Goal: Task Accomplishment & Management: Complete application form

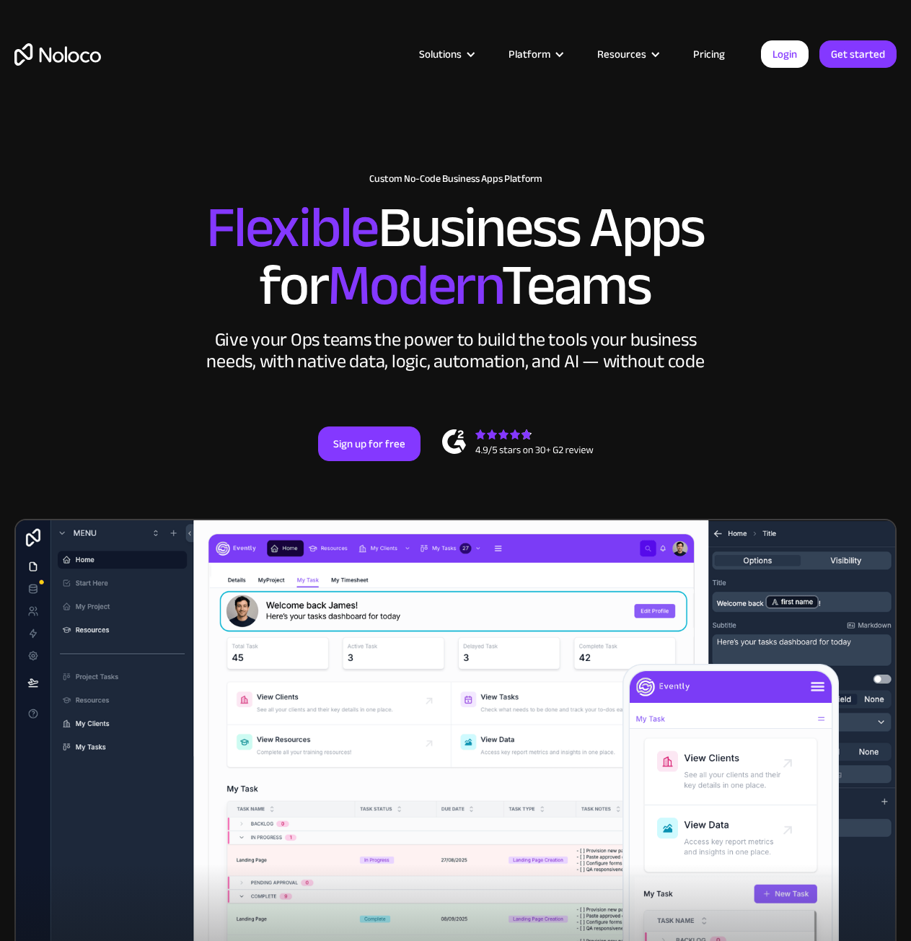
click at [705, 51] on link "Pricing" at bounding box center [709, 54] width 68 height 19
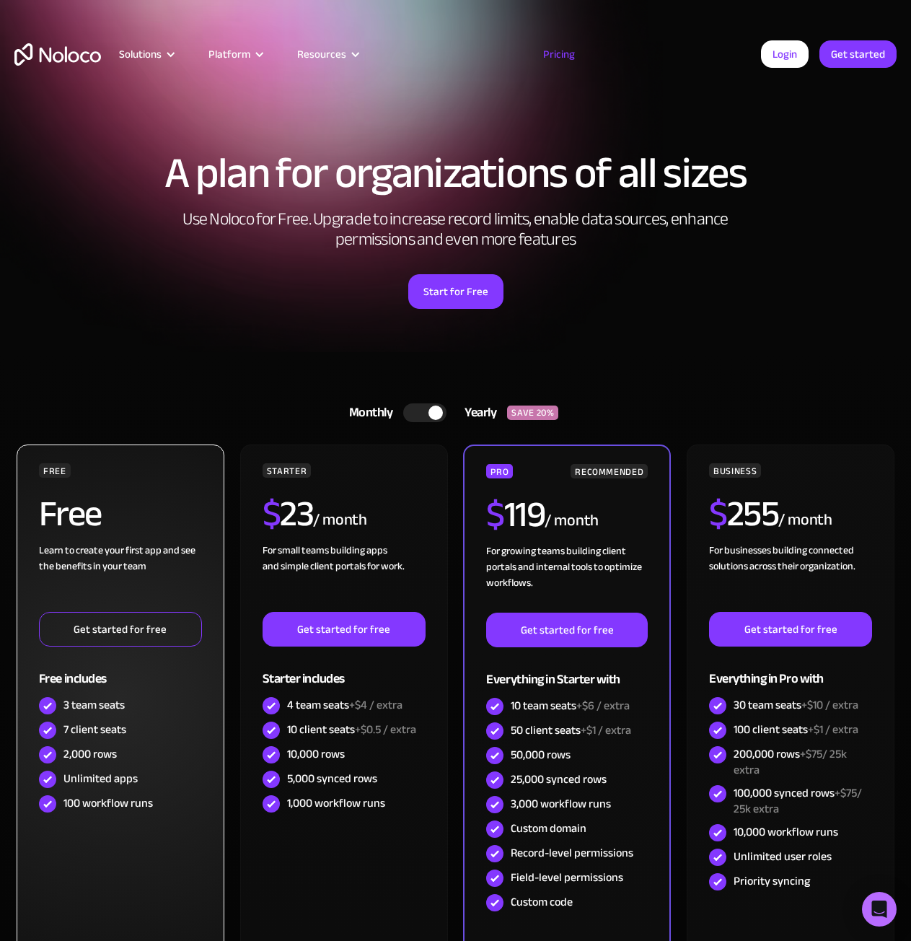
click at [147, 625] on link "Get started for free" at bounding box center [120, 629] width 163 height 35
click at [165, 628] on link "Get started for free" at bounding box center [120, 629] width 163 height 35
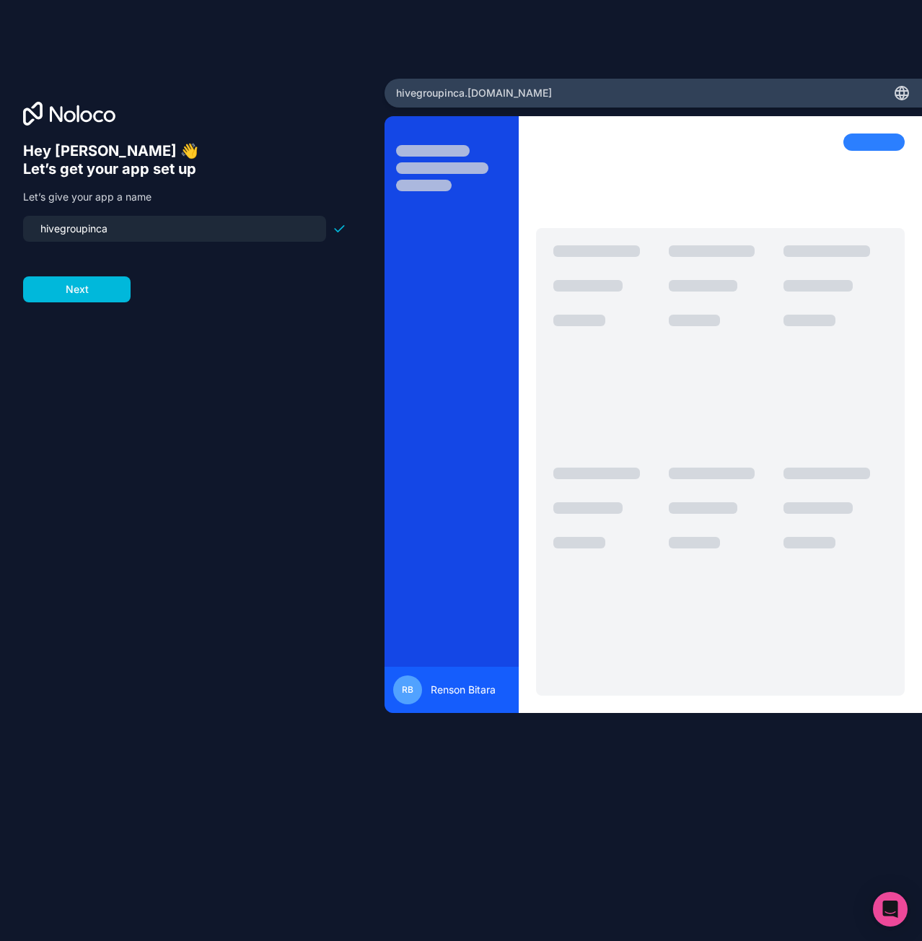
click at [266, 234] on input "hivegroupinca" at bounding box center [175, 229] width 286 height 20
type input "co-packers"
click at [69, 289] on button "Next" at bounding box center [77, 289] width 108 height 26
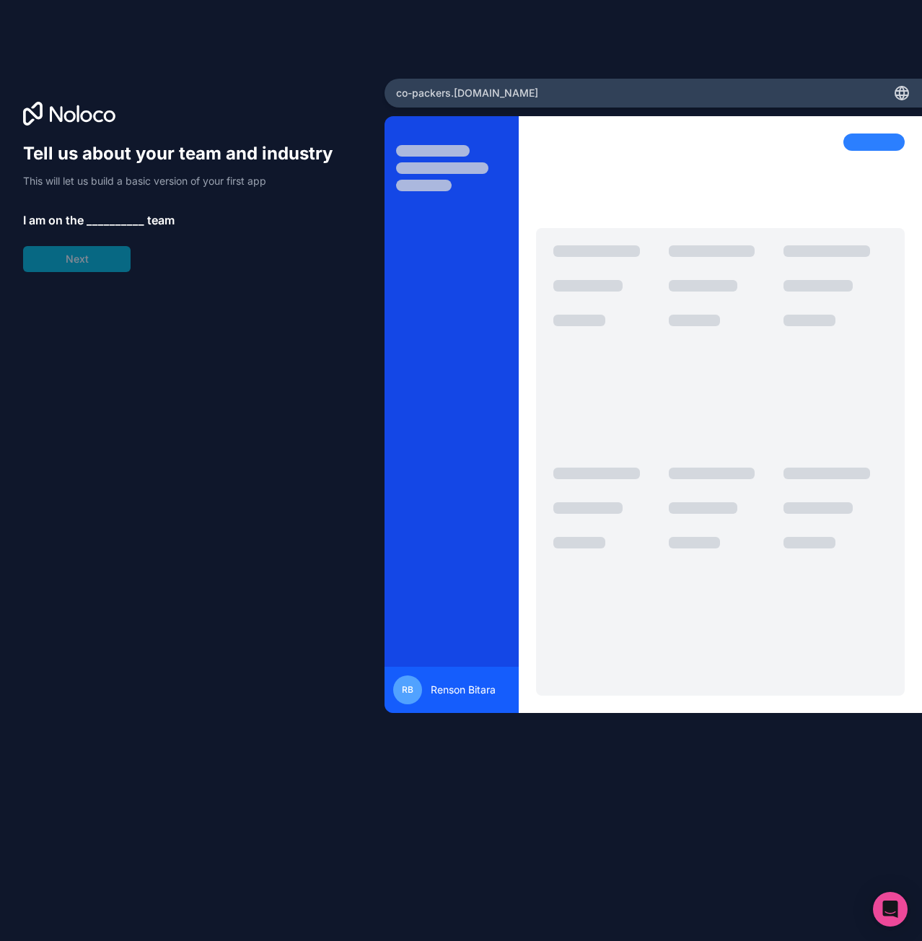
click at [118, 220] on span "__________" at bounding box center [116, 219] width 58 height 17
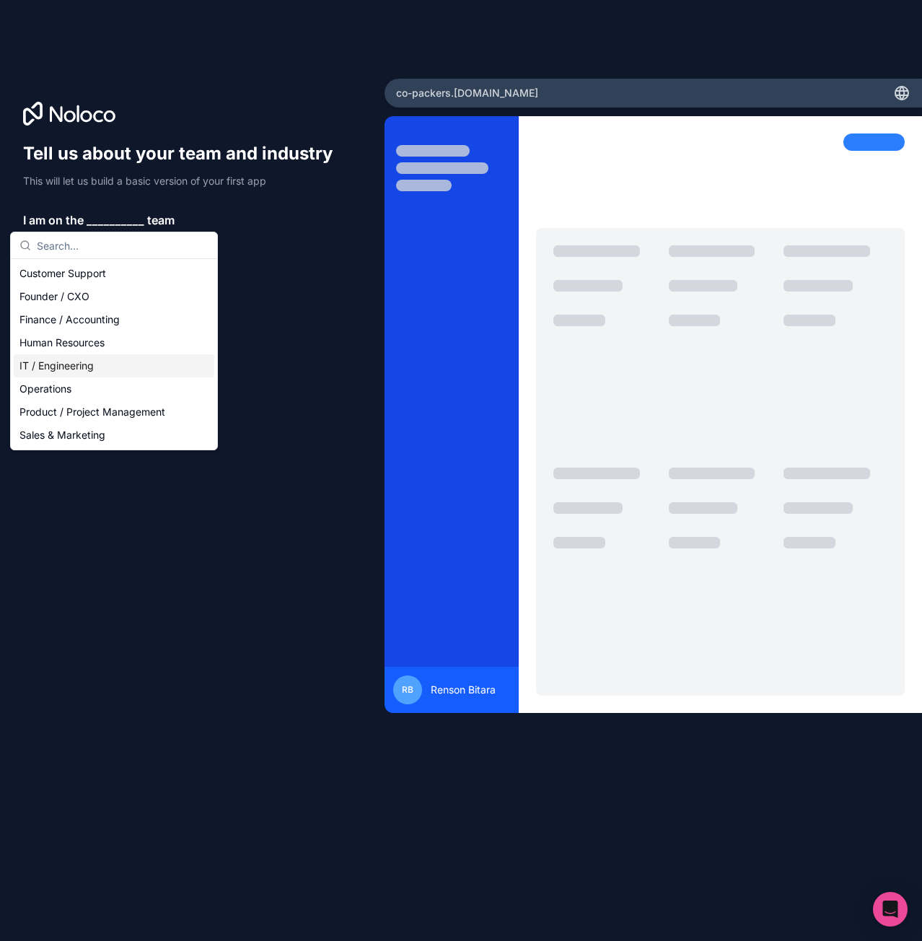
click at [81, 369] on div "IT / Engineering" at bounding box center [114, 365] width 201 height 23
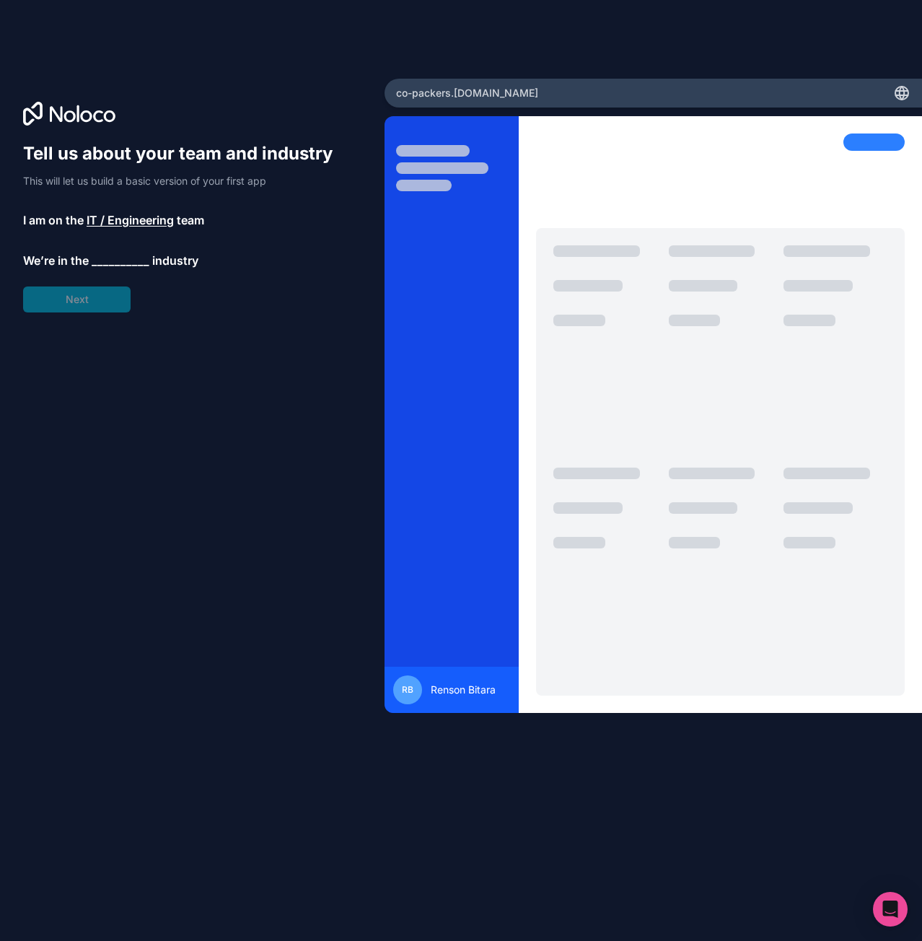
click at [115, 268] on span "__________" at bounding box center [121, 260] width 58 height 17
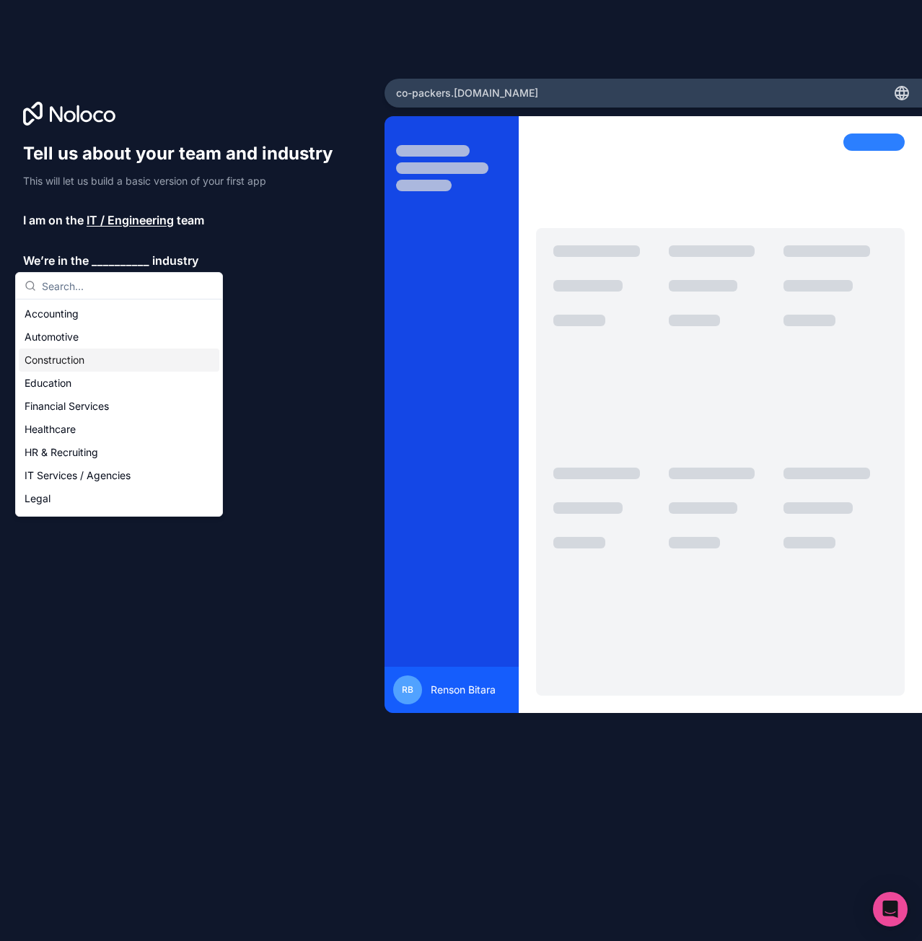
click at [124, 356] on div "Construction" at bounding box center [119, 359] width 201 height 23
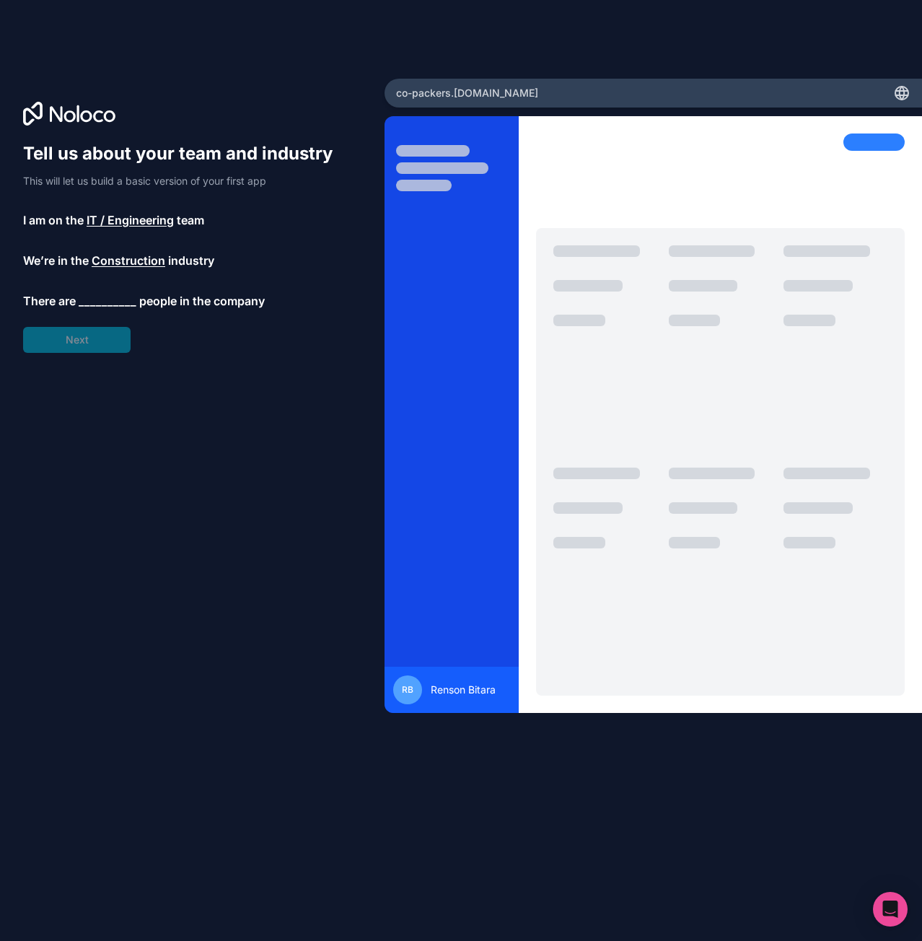
click at [109, 294] on span "__________" at bounding box center [108, 300] width 58 height 17
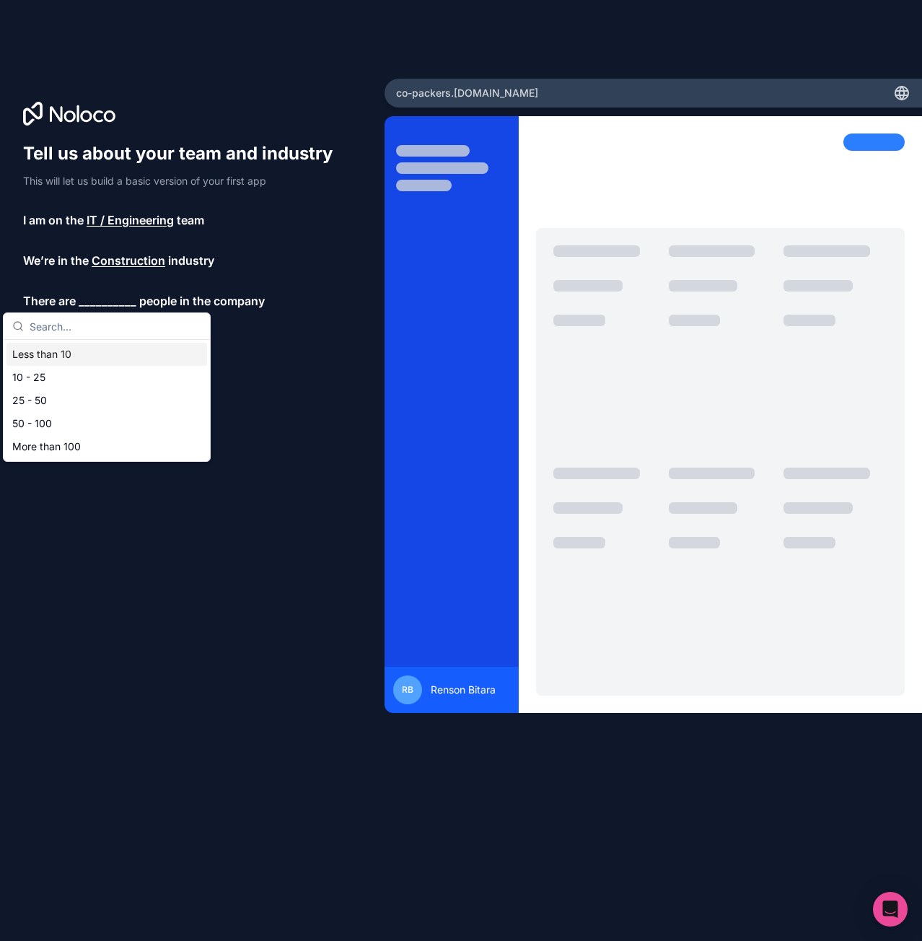
click at [97, 357] on div "Less than 10" at bounding box center [106, 354] width 201 height 23
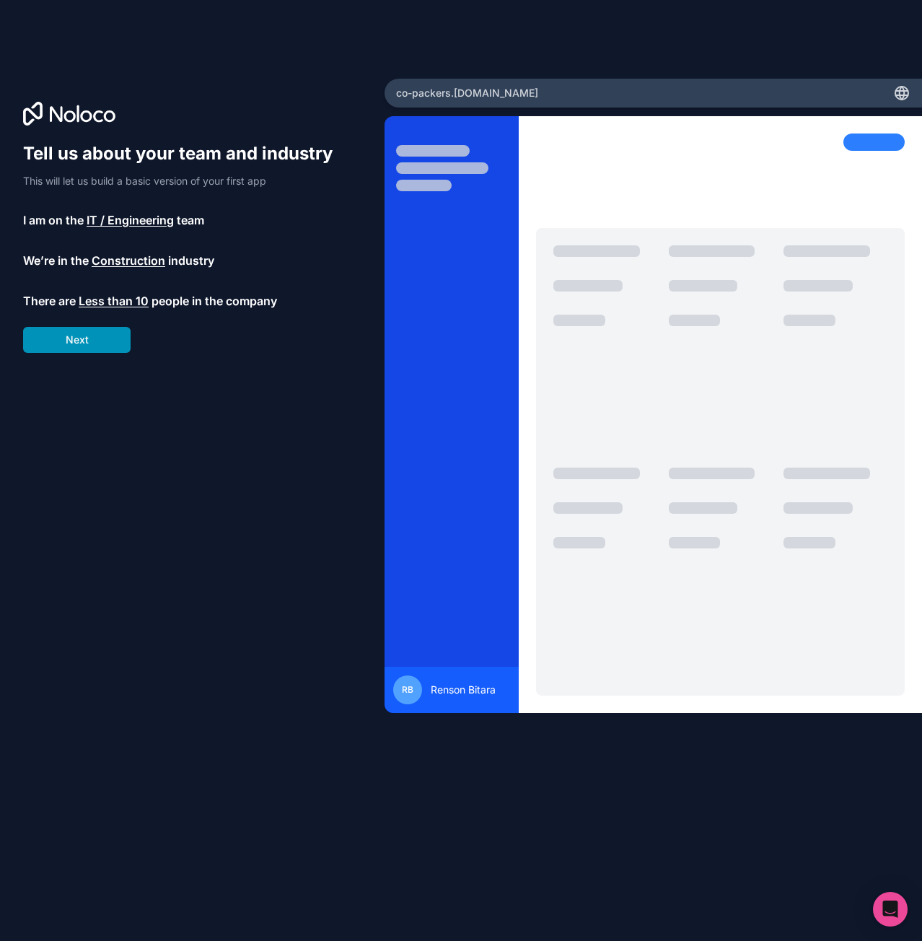
click at [100, 338] on button "Next" at bounding box center [77, 340] width 108 height 26
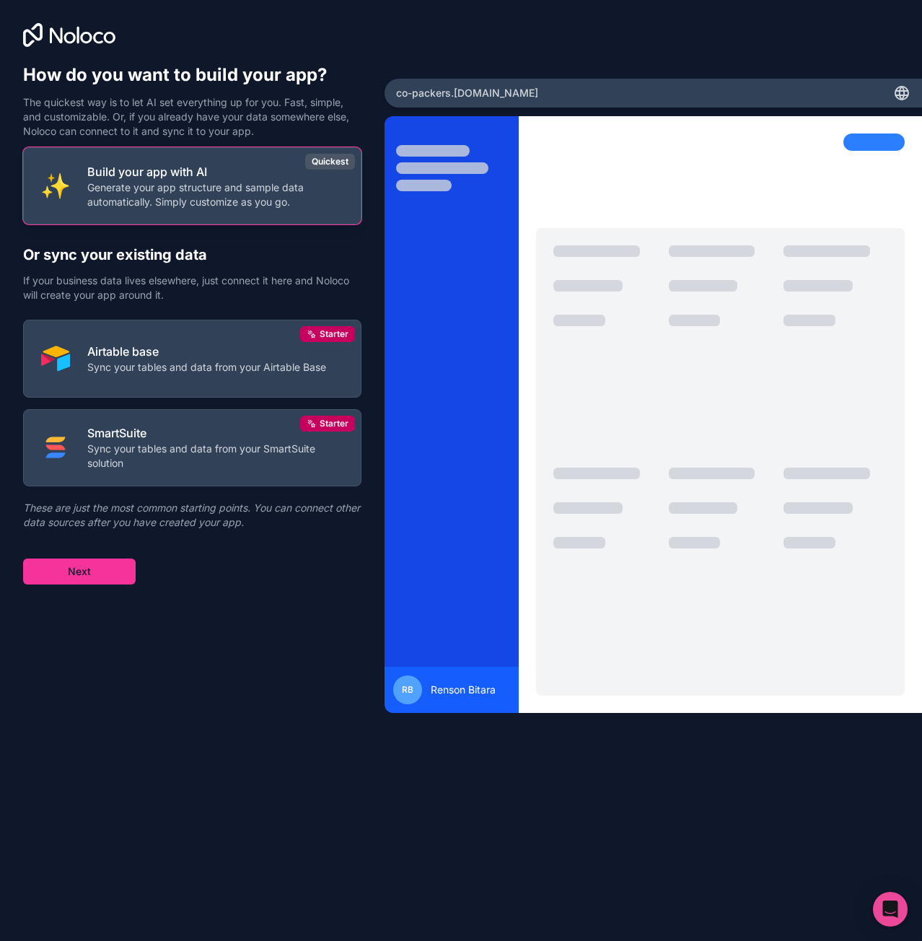
click at [172, 206] on p "Generate your app structure and sample data automatically. Simply customize as …" at bounding box center [215, 194] width 256 height 29
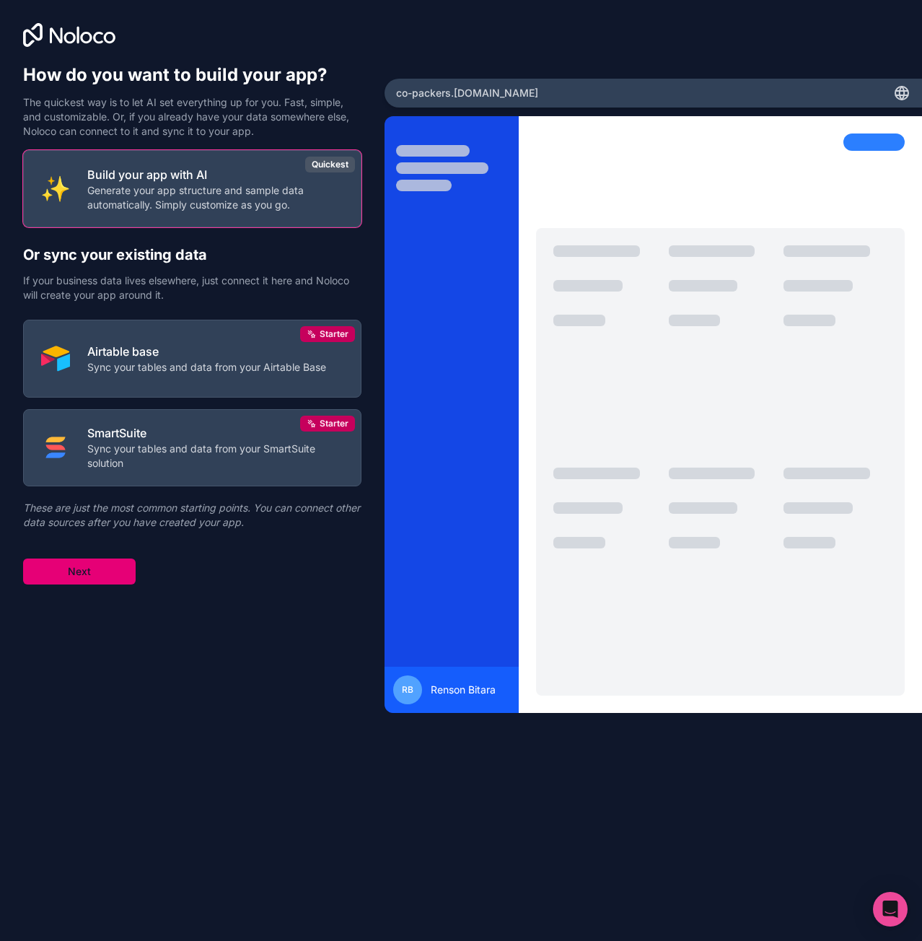
click at [78, 568] on button "Next" at bounding box center [79, 571] width 113 height 26
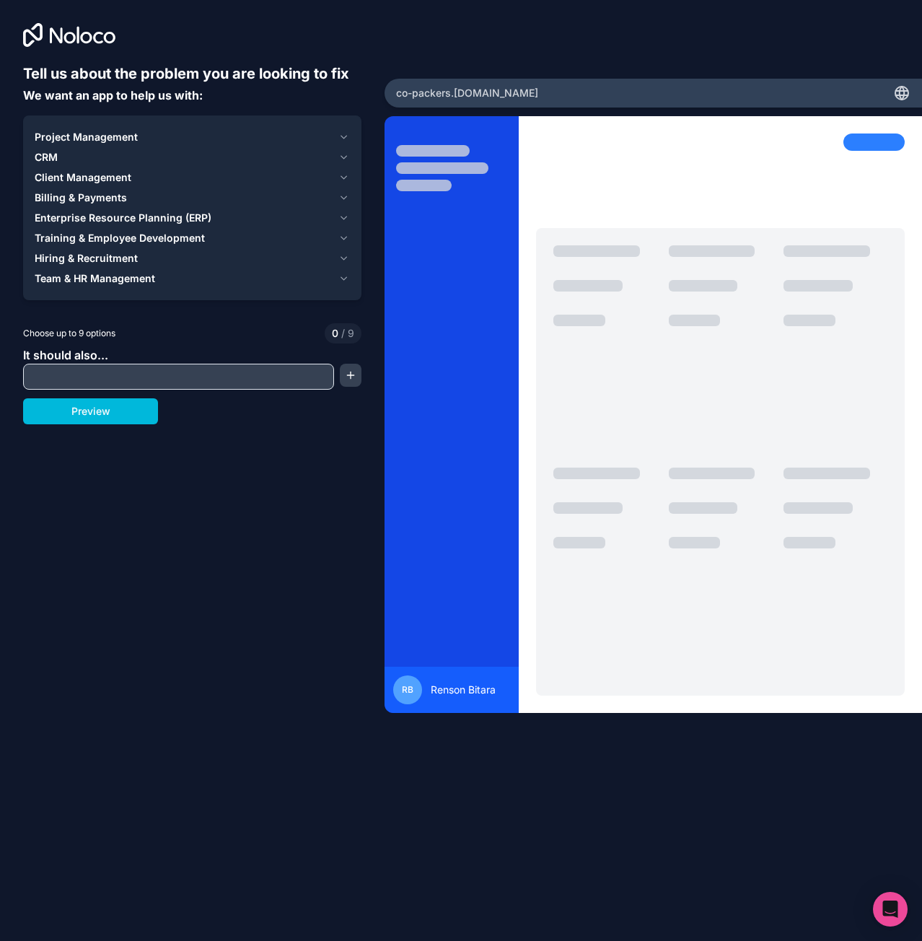
click at [341, 135] on icon "button" at bounding box center [343, 137] width 11 height 12
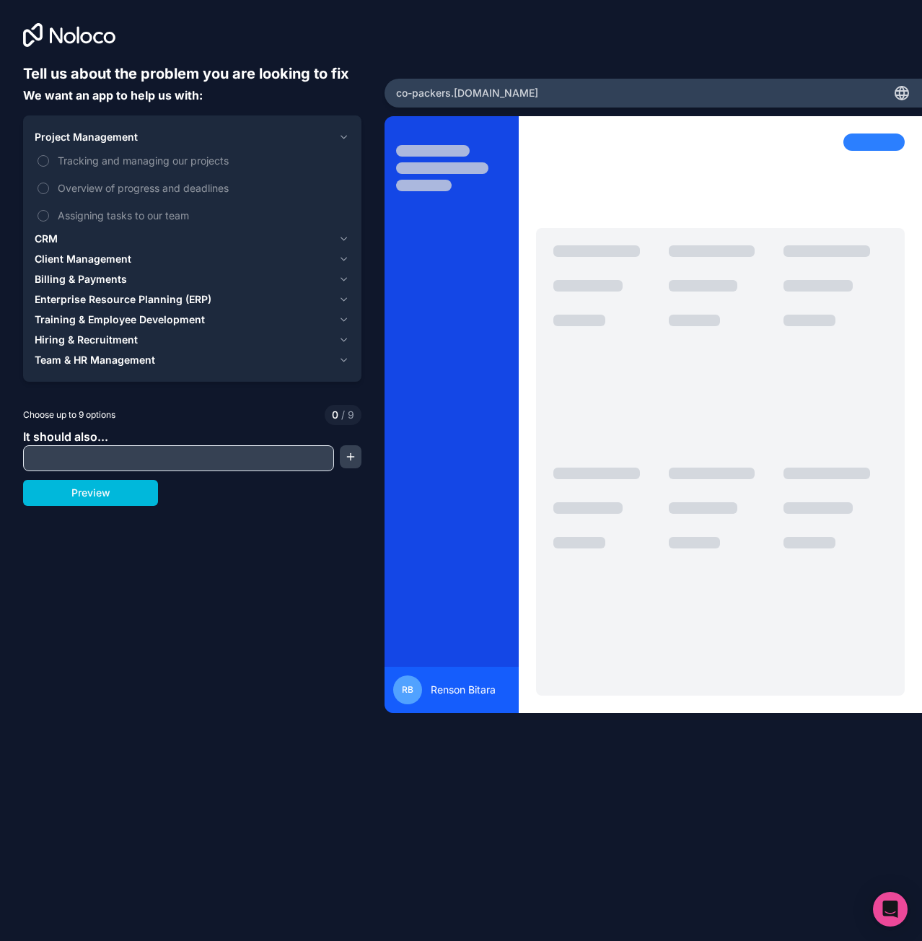
click at [341, 135] on icon "button" at bounding box center [343, 137] width 11 height 12
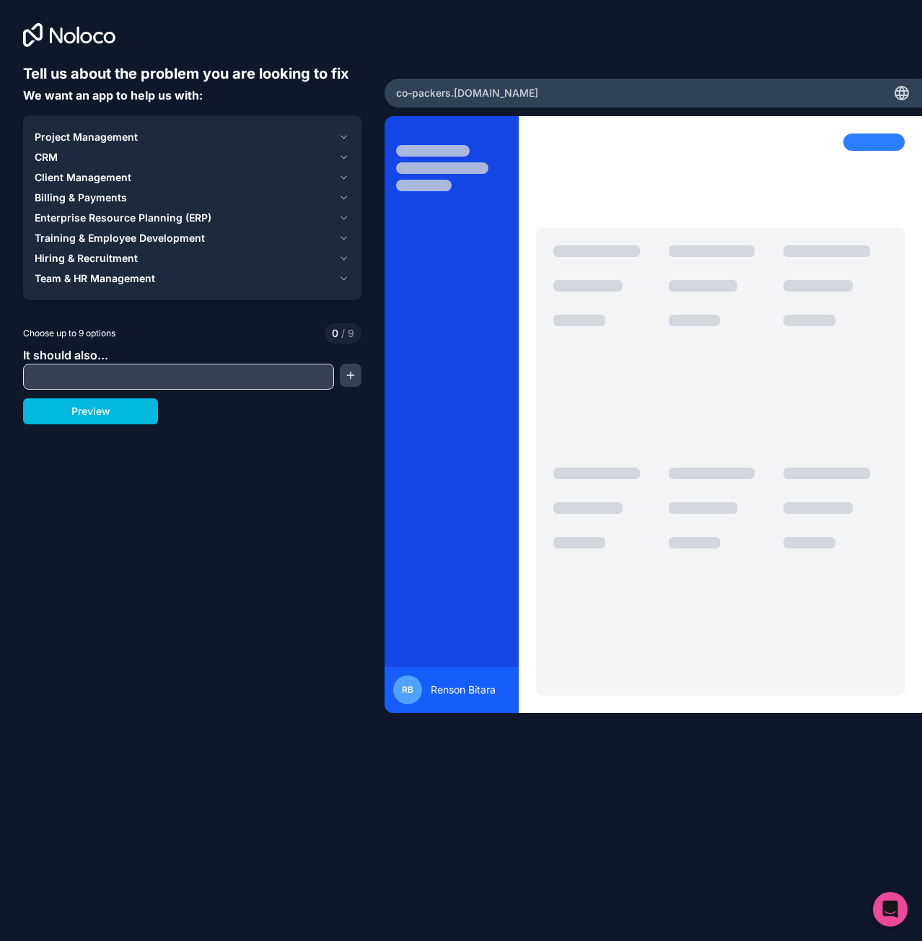
click at [344, 200] on icon "button" at bounding box center [343, 198] width 11 height 12
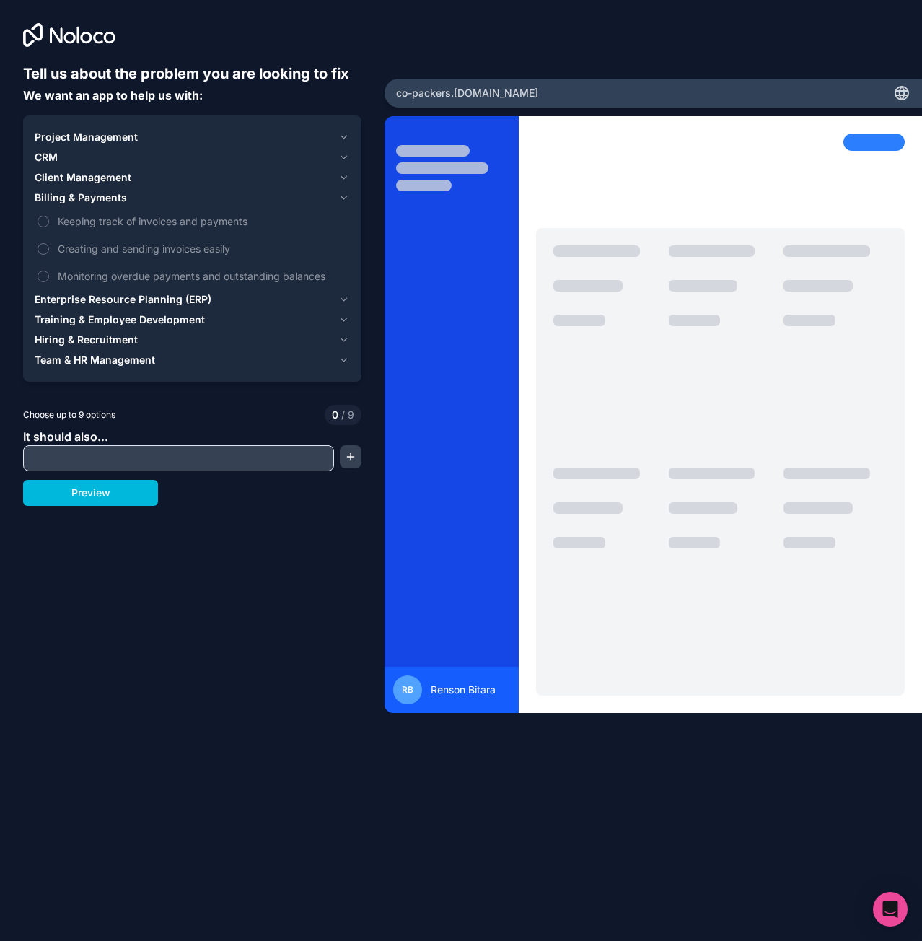
click at [344, 200] on icon "button" at bounding box center [343, 198] width 11 height 12
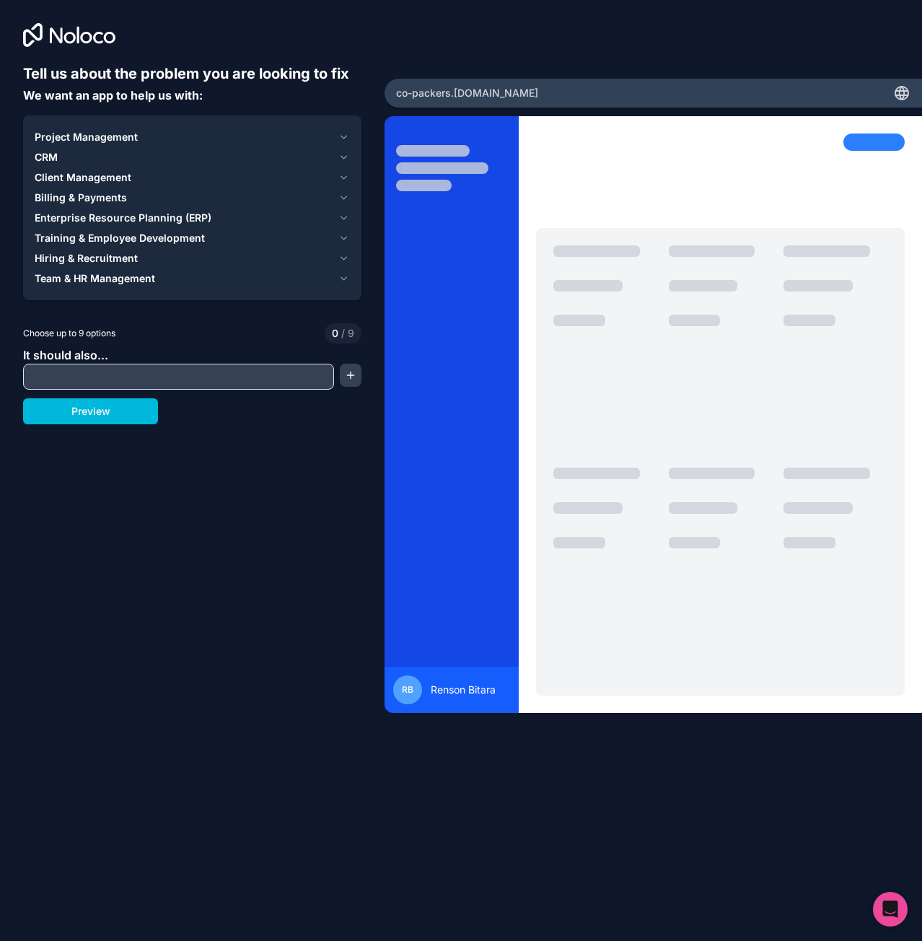
click at [202, 376] on input "text" at bounding box center [179, 377] width 304 height 20
click at [344, 277] on icon "button" at bounding box center [343, 279] width 11 height 12
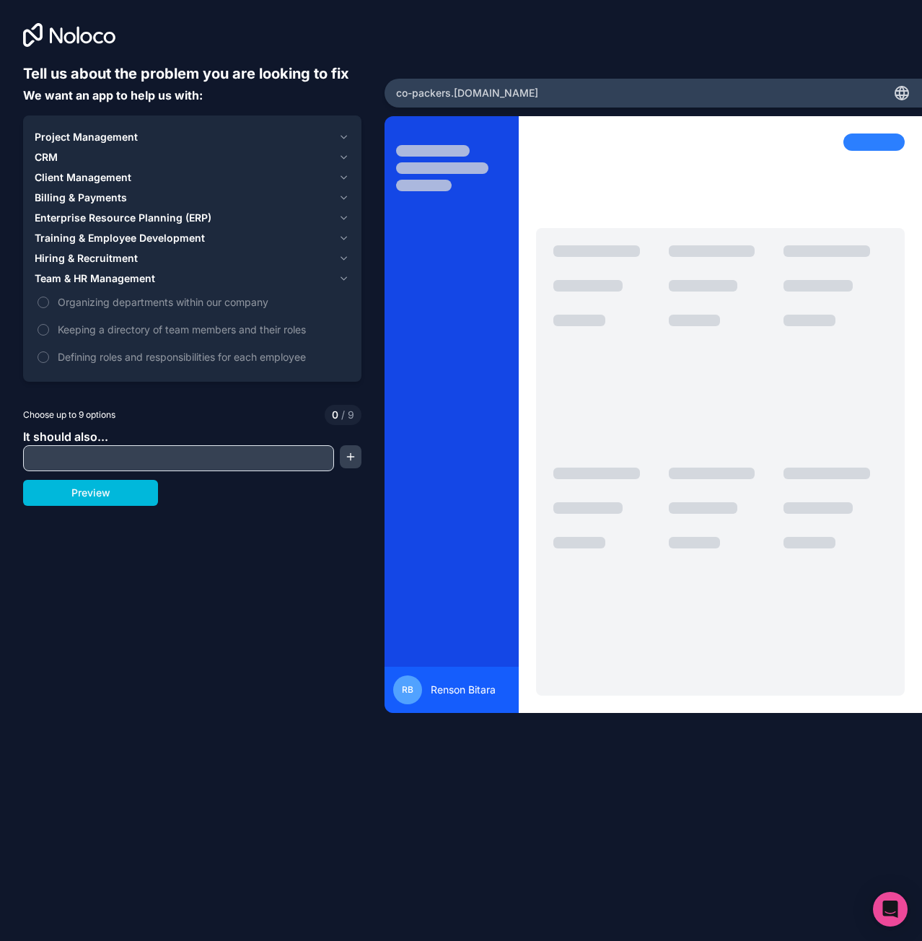
click at [344, 277] on icon "button" at bounding box center [343, 279] width 11 height 12
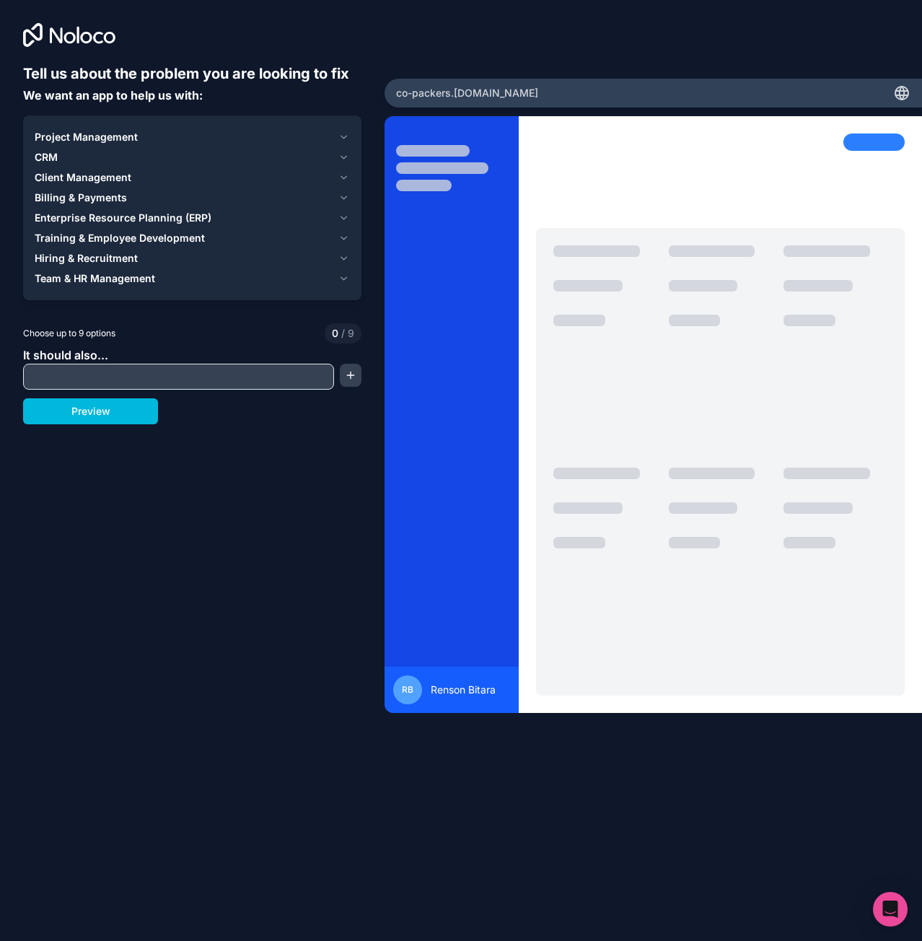
click at [351, 254] on div "Project Management CRM Client Management Billing & Payments Enterprise Resource…" at bounding box center [192, 207] width 338 height 185
click at [348, 261] on icon "button" at bounding box center [343, 259] width 11 height 12
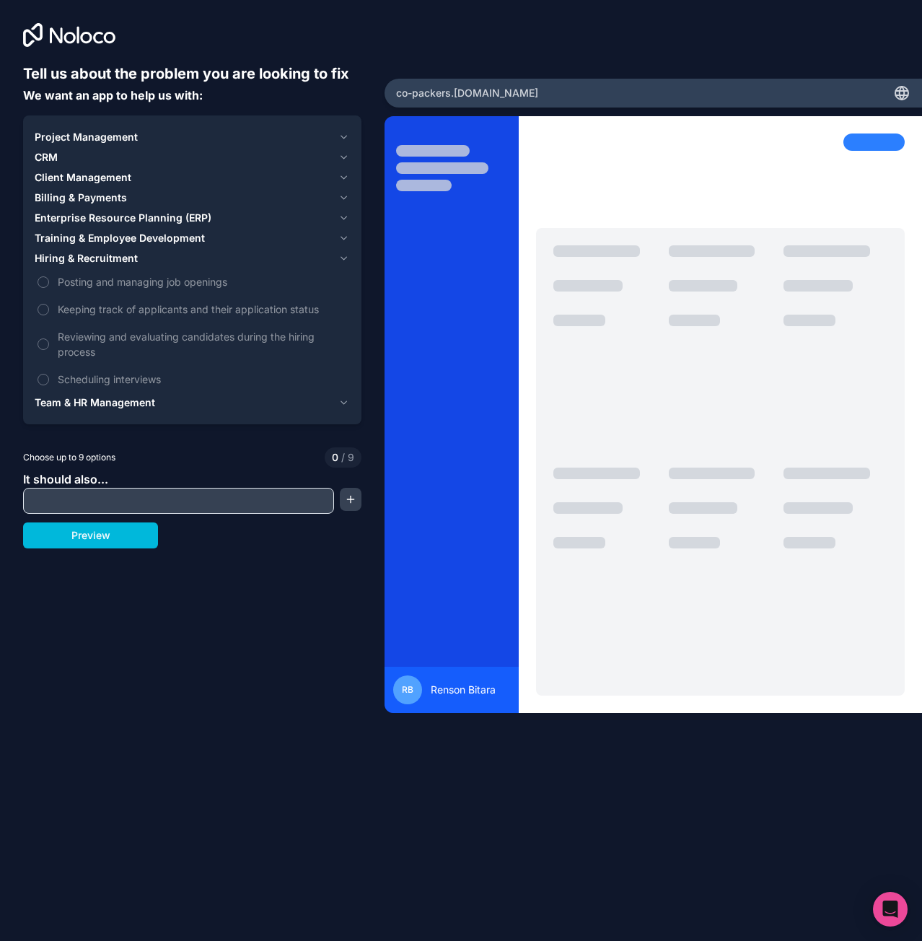
click at [346, 261] on icon "button" at bounding box center [343, 259] width 11 height 12
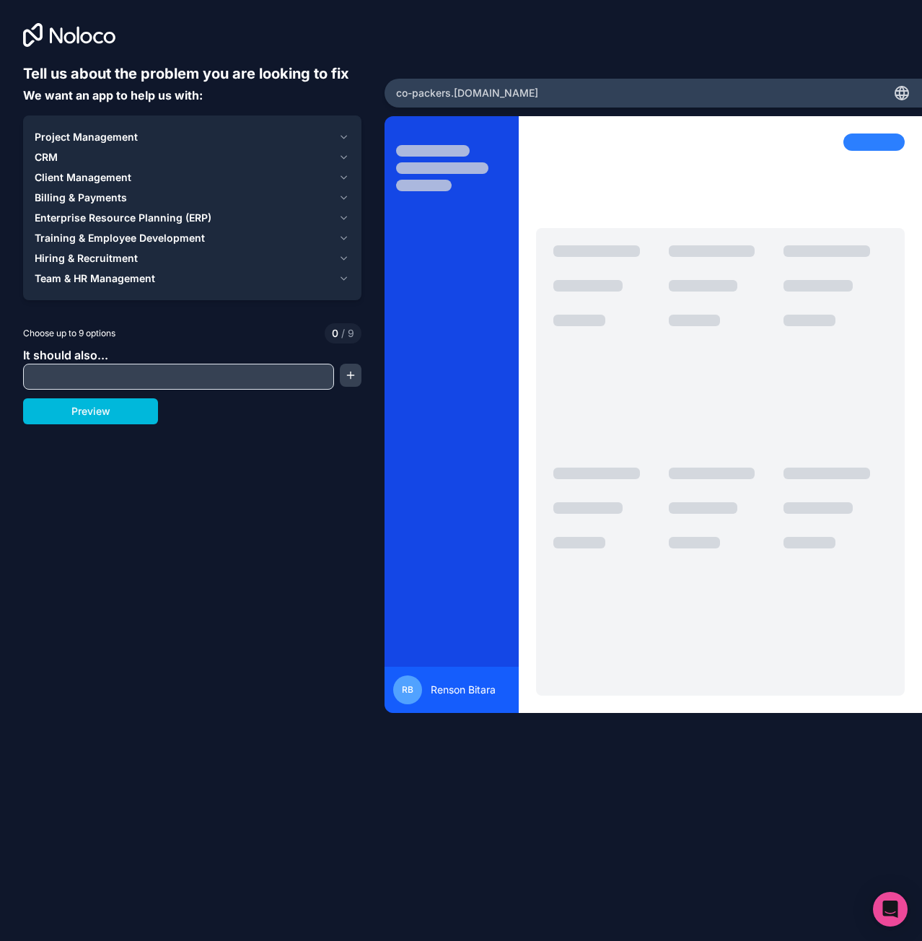
click at [341, 136] on icon "button" at bounding box center [343, 137] width 11 height 12
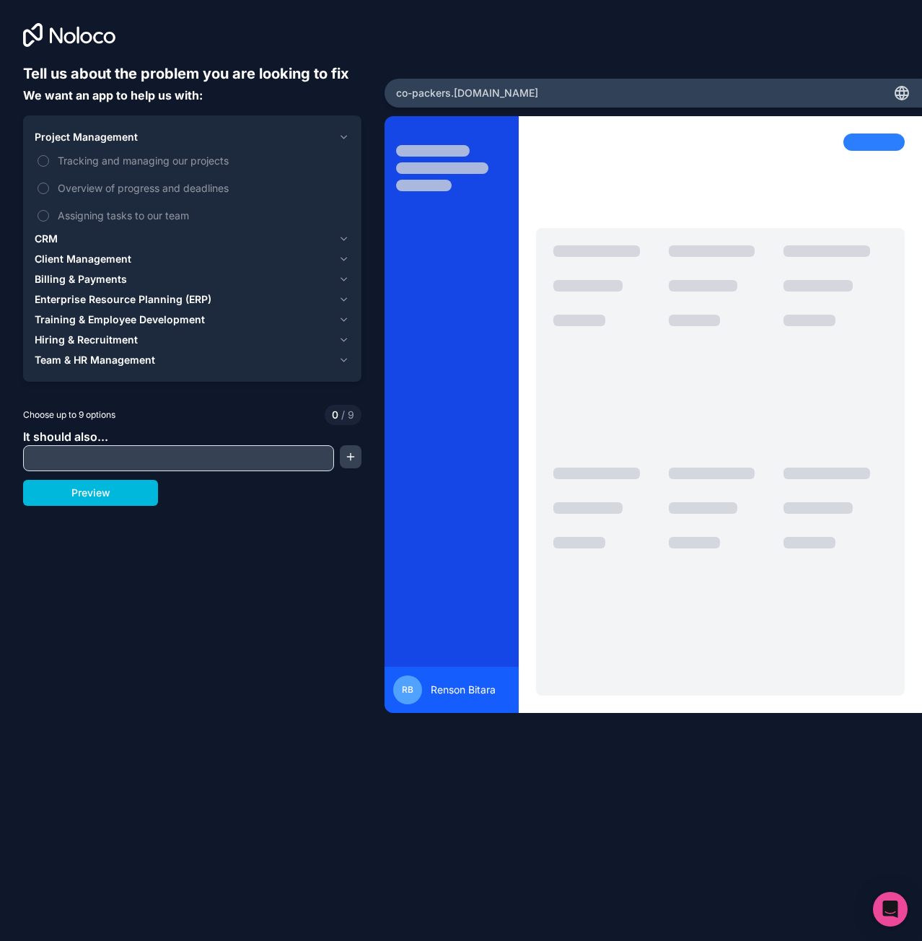
click at [341, 136] on icon "button" at bounding box center [343, 137] width 11 height 12
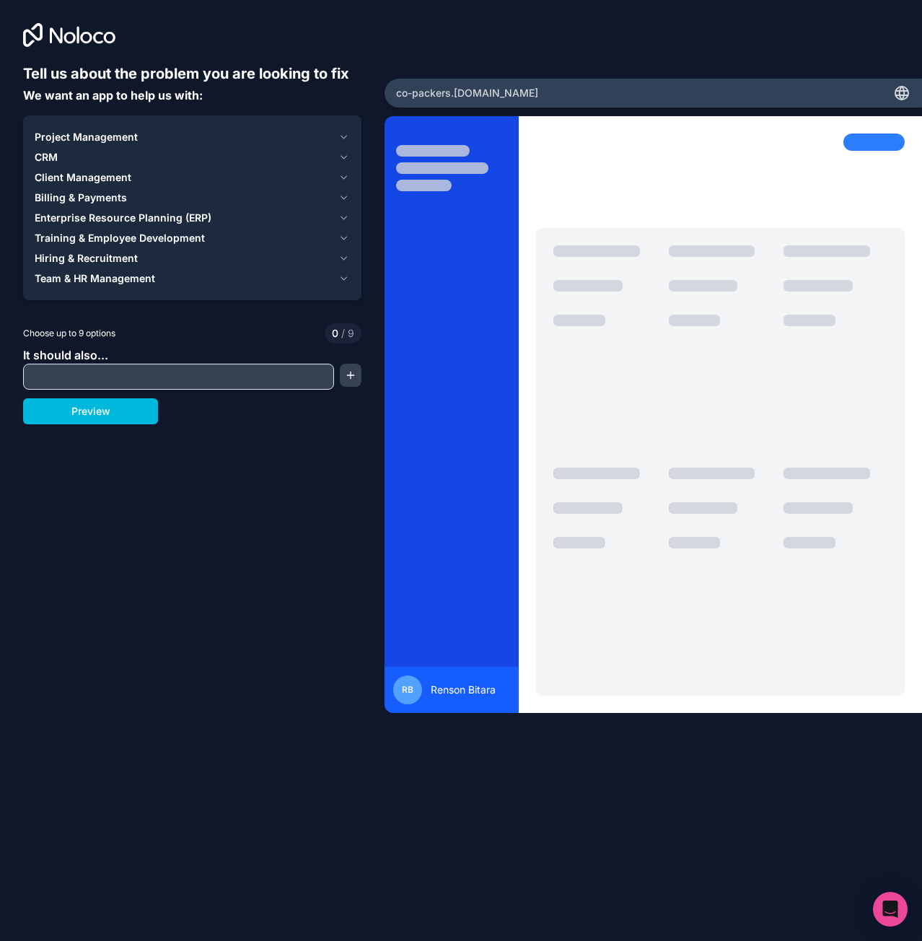
click at [341, 157] on icon "button" at bounding box center [343, 158] width 11 height 12
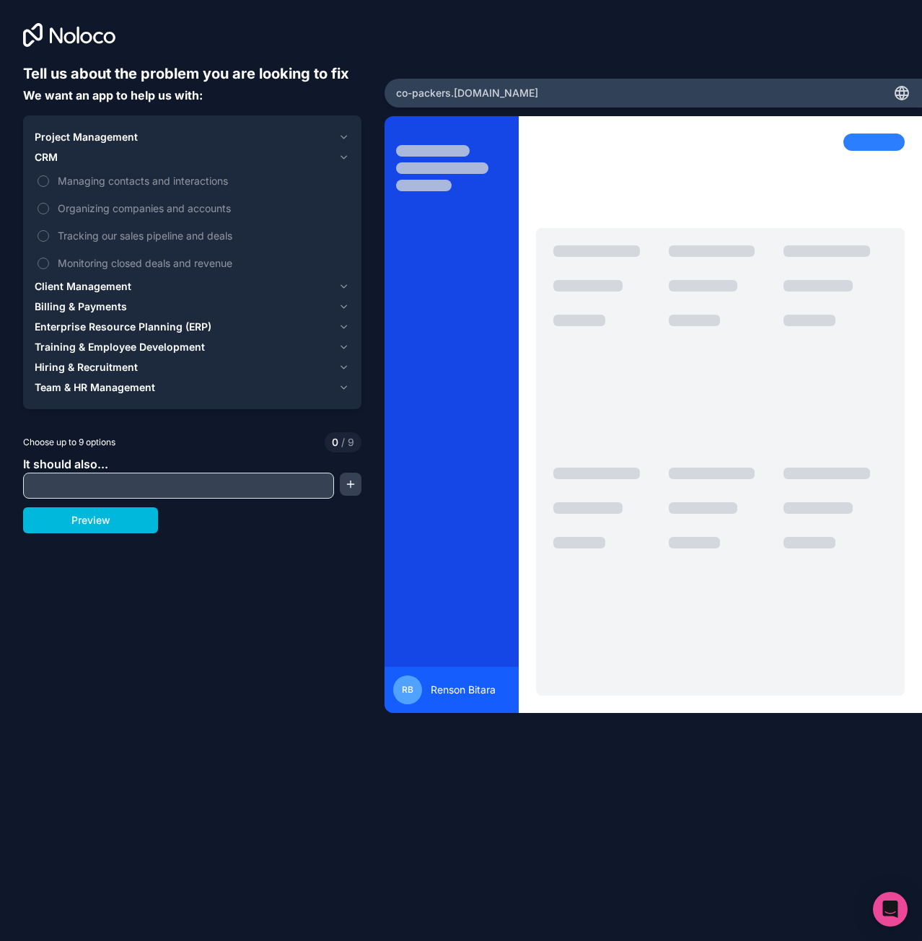
click at [341, 157] on icon "button" at bounding box center [343, 158] width 11 height 12
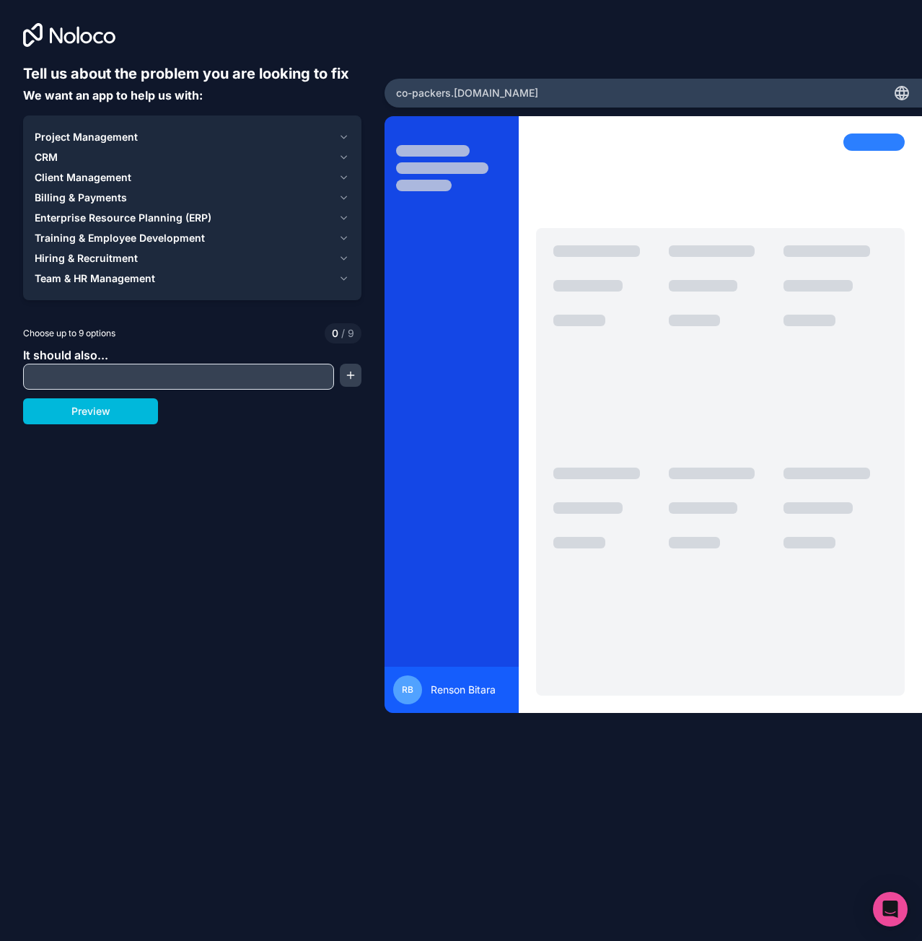
click at [343, 179] on icon "button" at bounding box center [343, 178] width 11 height 12
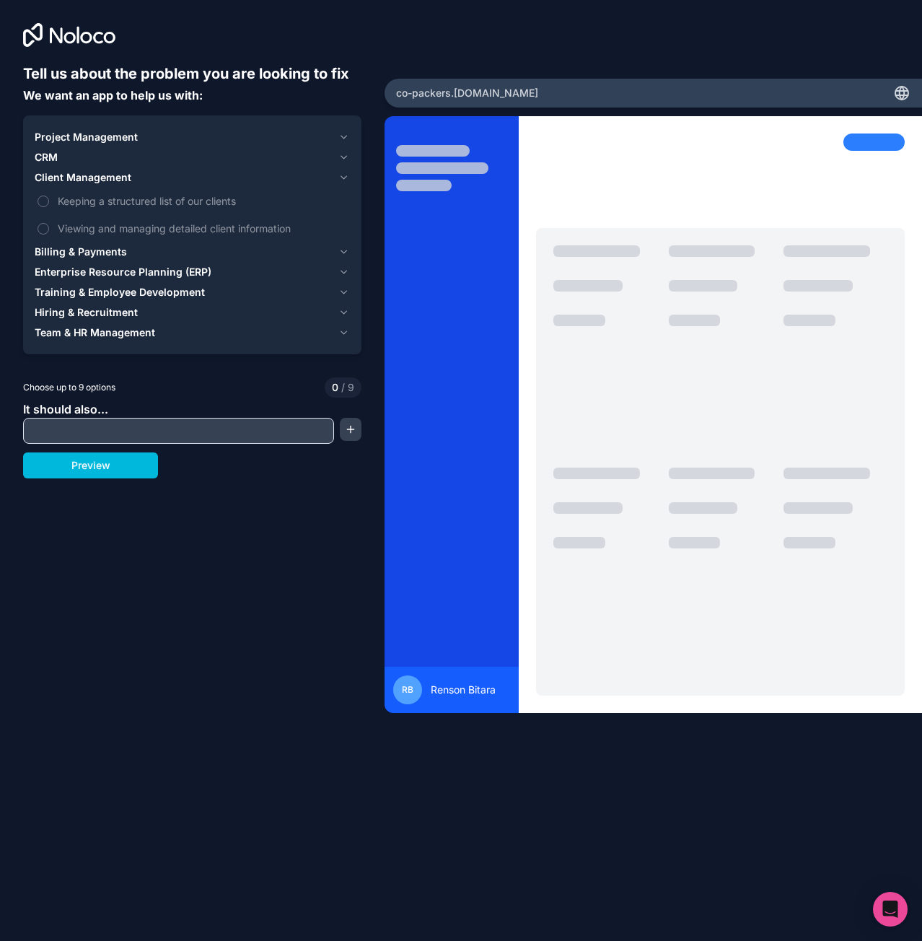
click at [343, 179] on icon "button" at bounding box center [343, 178] width 11 height 12
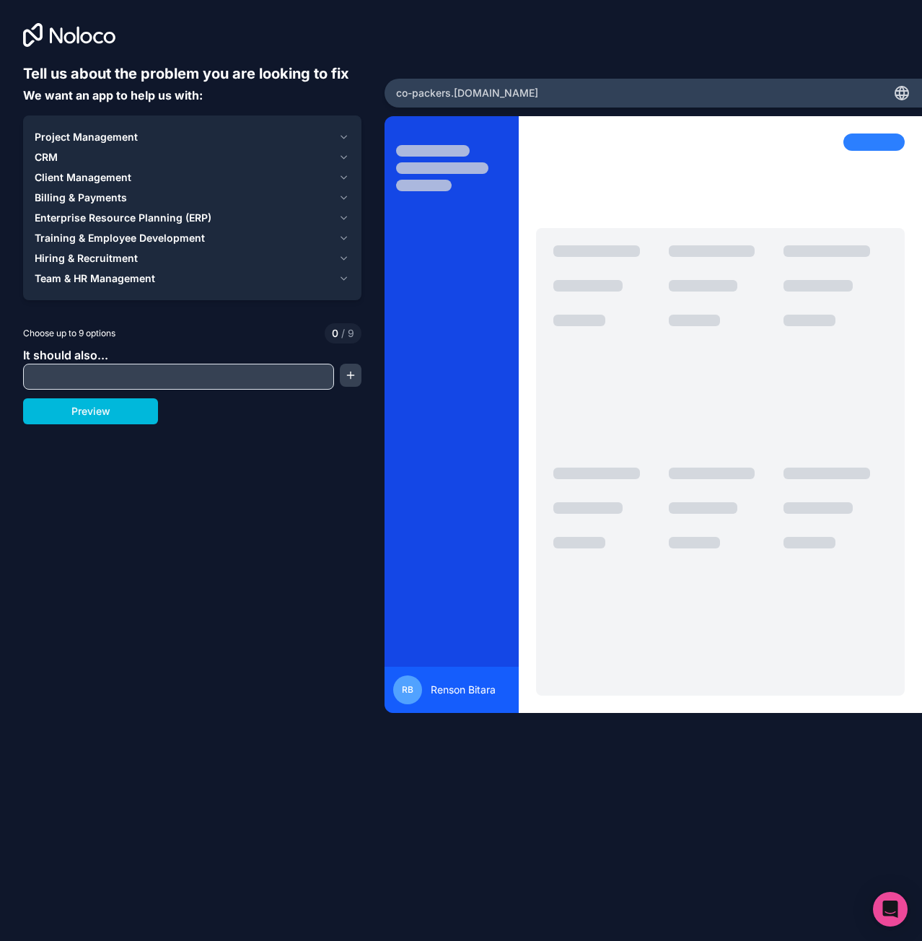
click at [343, 196] on icon "button" at bounding box center [343, 198] width 11 height 12
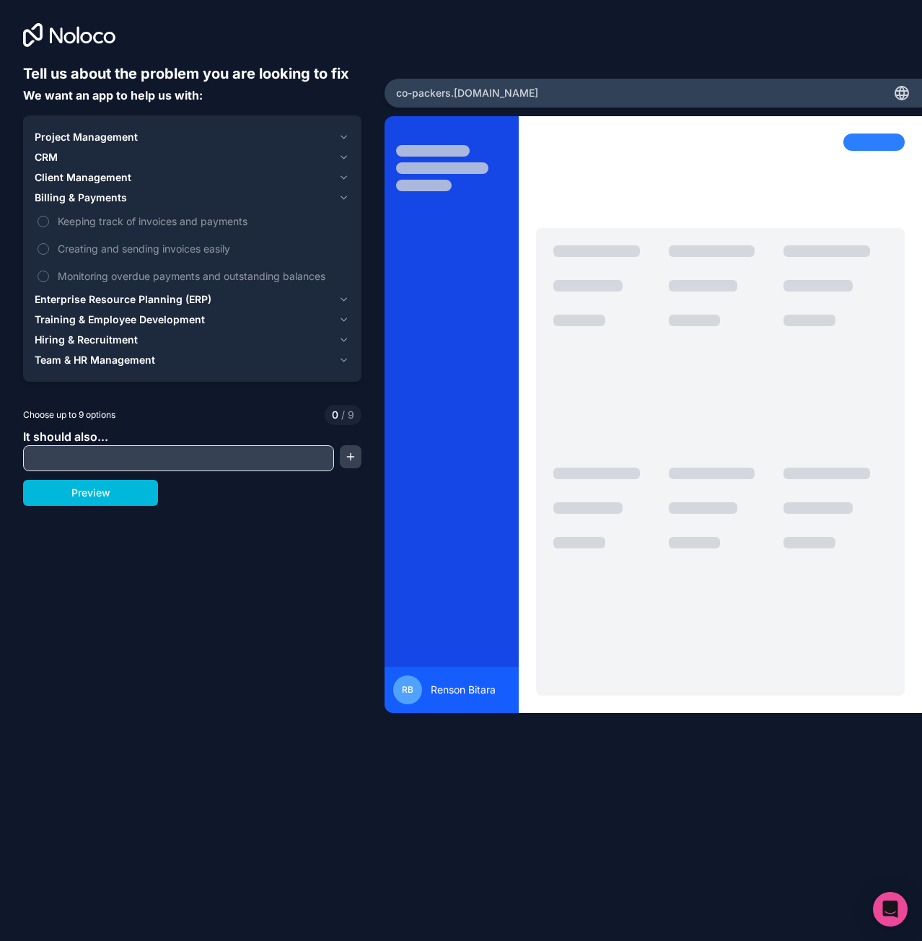
click at [343, 196] on icon "button" at bounding box center [343, 198] width 11 height 12
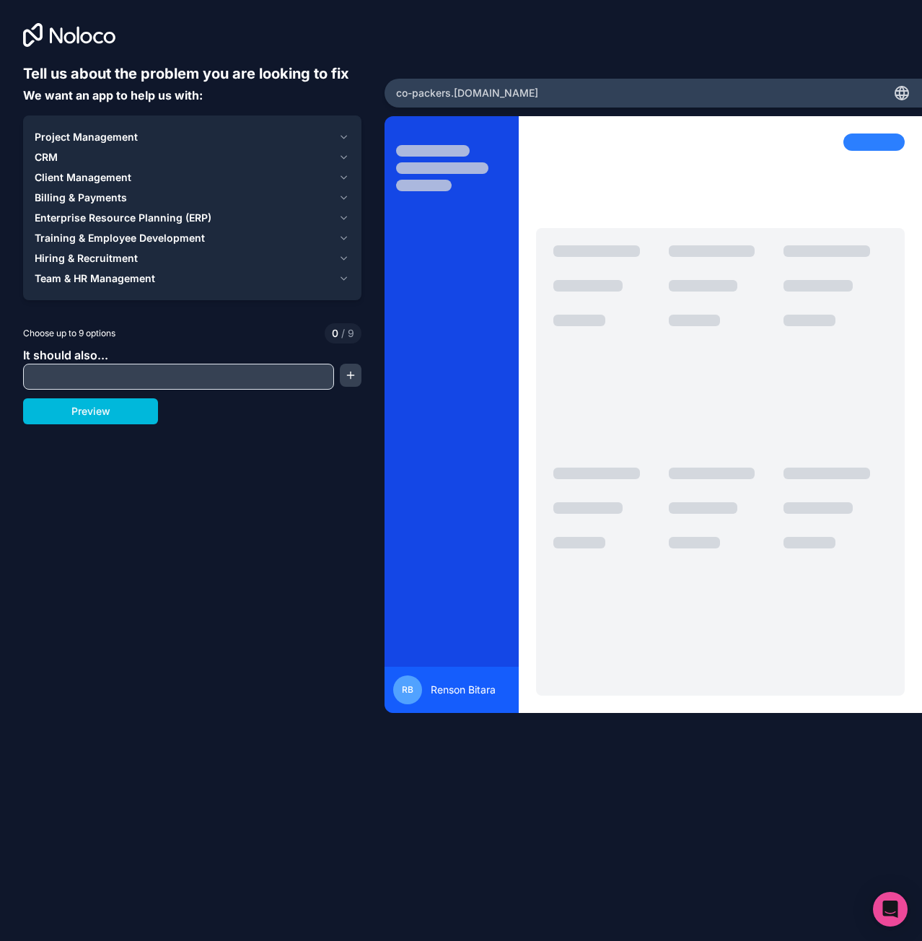
click at [167, 380] on input "text" at bounding box center [179, 377] width 304 height 20
type input "c"
type input "Client Portal"
click at [354, 372] on button "button" at bounding box center [350, 375] width 21 height 23
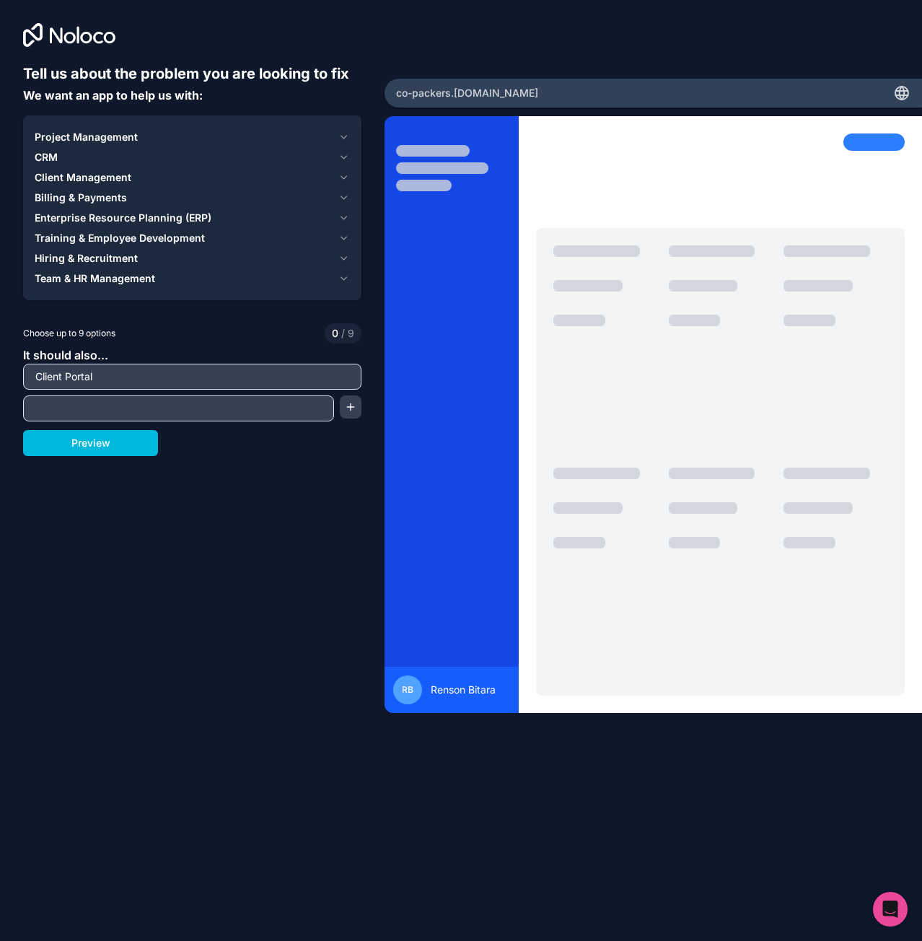
click at [274, 407] on input "text" at bounding box center [179, 408] width 304 height 20
click at [343, 154] on icon "button" at bounding box center [343, 158] width 11 height 12
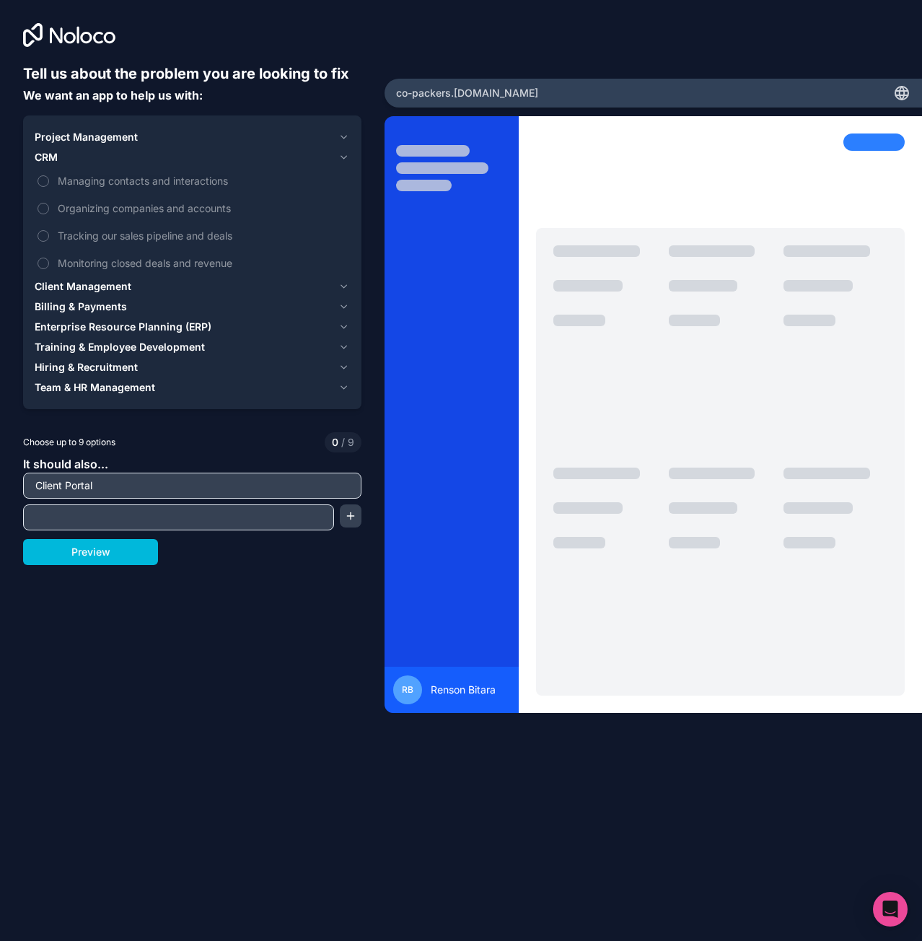
click at [343, 154] on icon "button" at bounding box center [343, 158] width 11 height 12
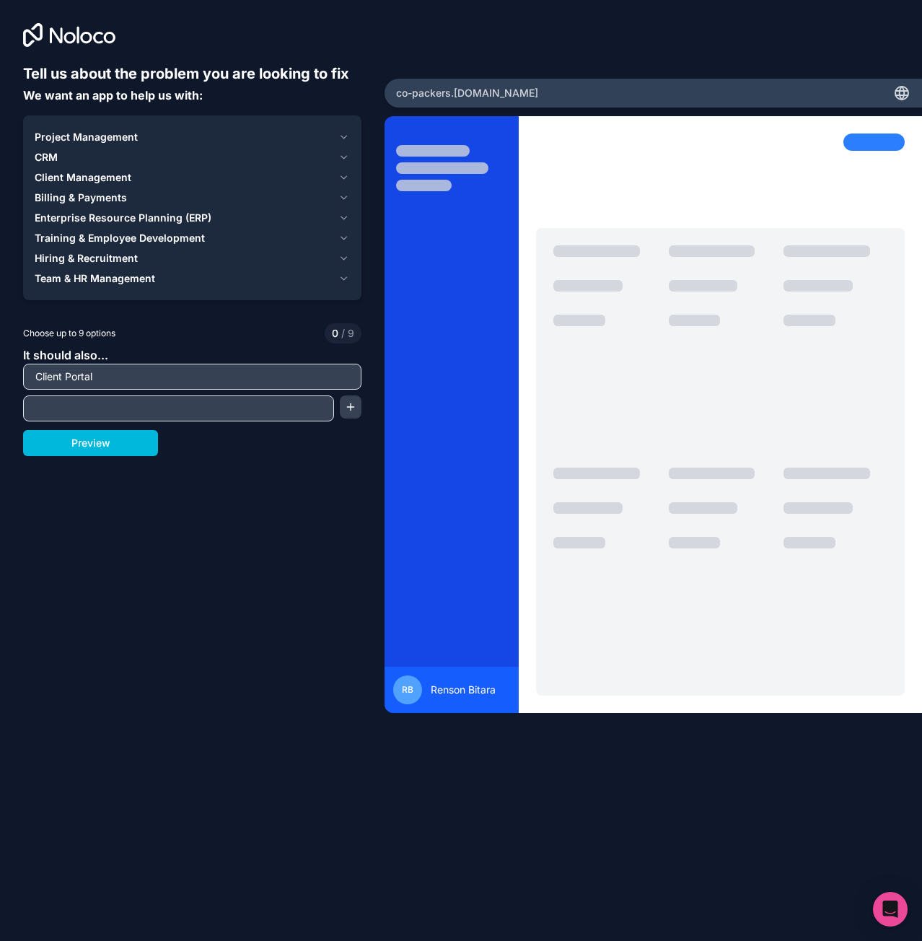
click at [294, 410] on input "text" at bounding box center [179, 408] width 304 height 20
click at [347, 162] on icon "button" at bounding box center [343, 158] width 11 height 12
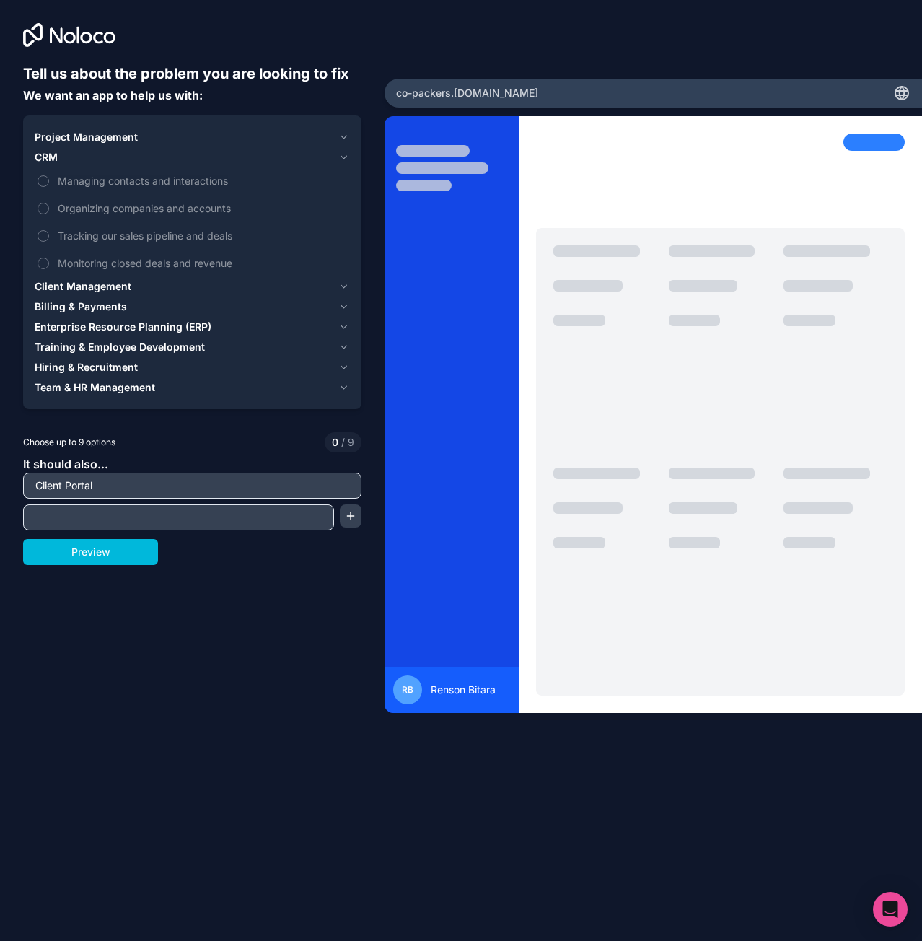
click at [346, 162] on icon "button" at bounding box center [343, 158] width 11 height 12
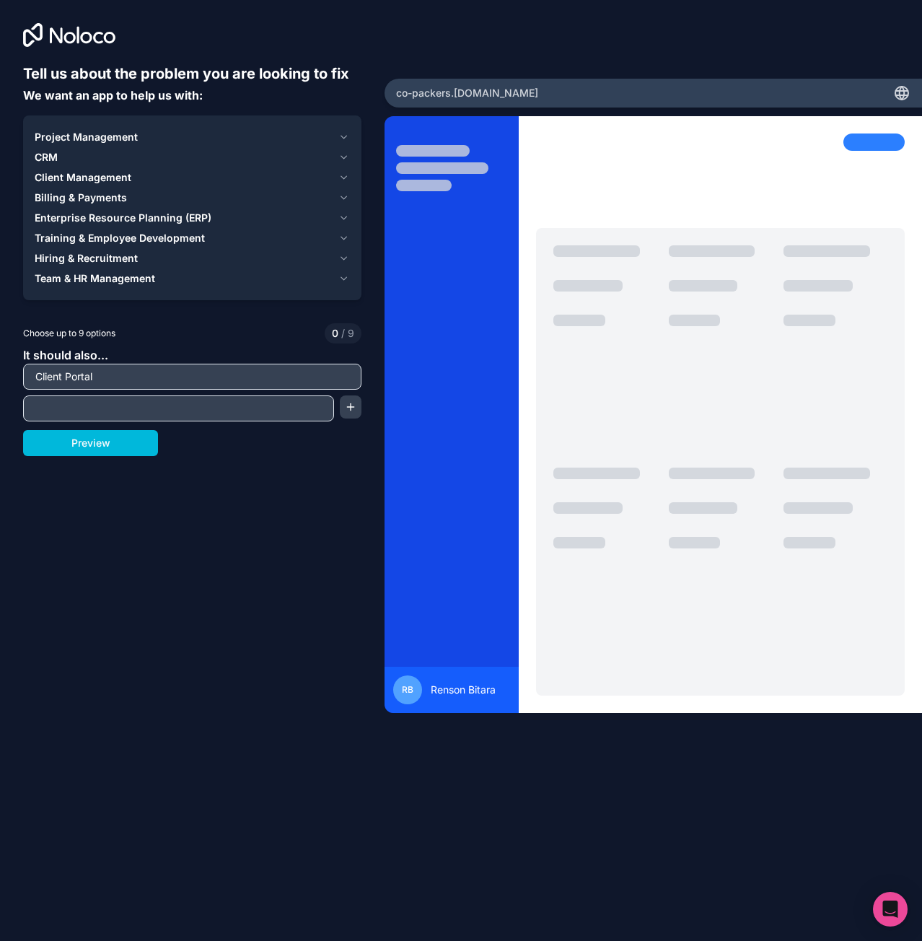
click at [227, 402] on input "text" at bounding box center [179, 408] width 304 height 20
click at [203, 414] on input "text" at bounding box center [179, 408] width 304 height 20
type input "eCommerce"
click at [350, 404] on button "button" at bounding box center [350, 406] width 21 height 23
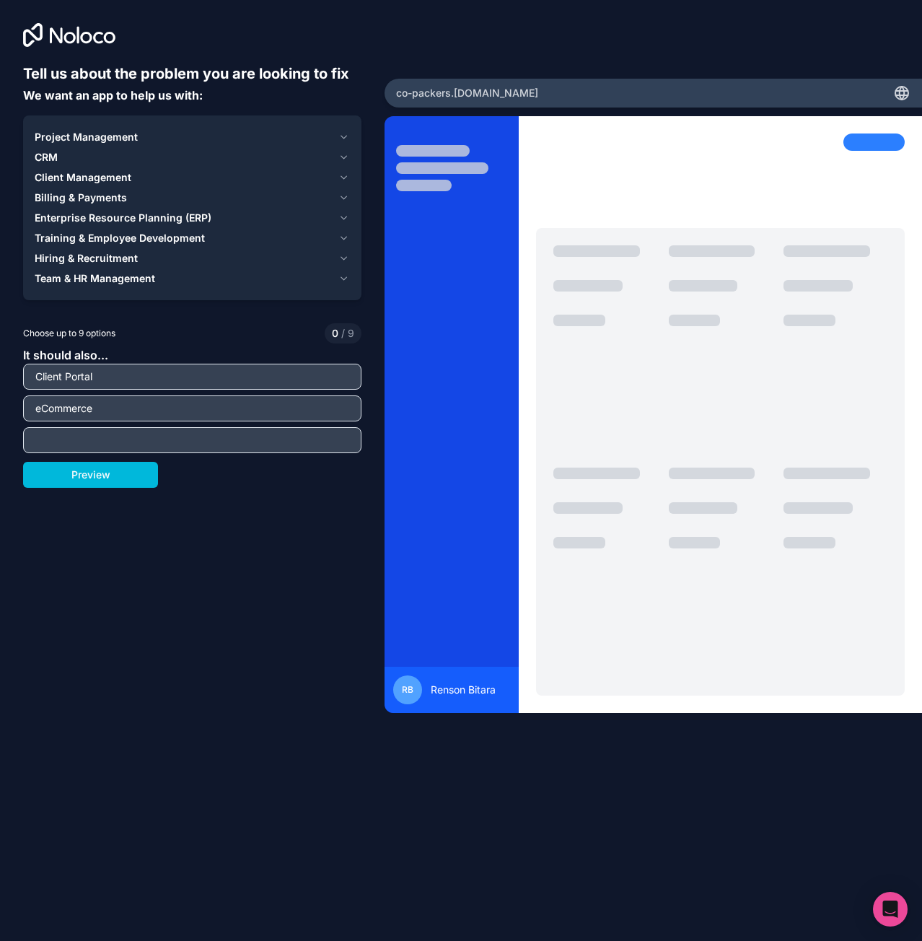
click at [234, 434] on input "text" at bounding box center [192, 440] width 331 height 20
click at [145, 474] on button "Preview" at bounding box center [90, 475] width 135 height 26
click at [342, 151] on button "CRM" at bounding box center [192, 157] width 315 height 20
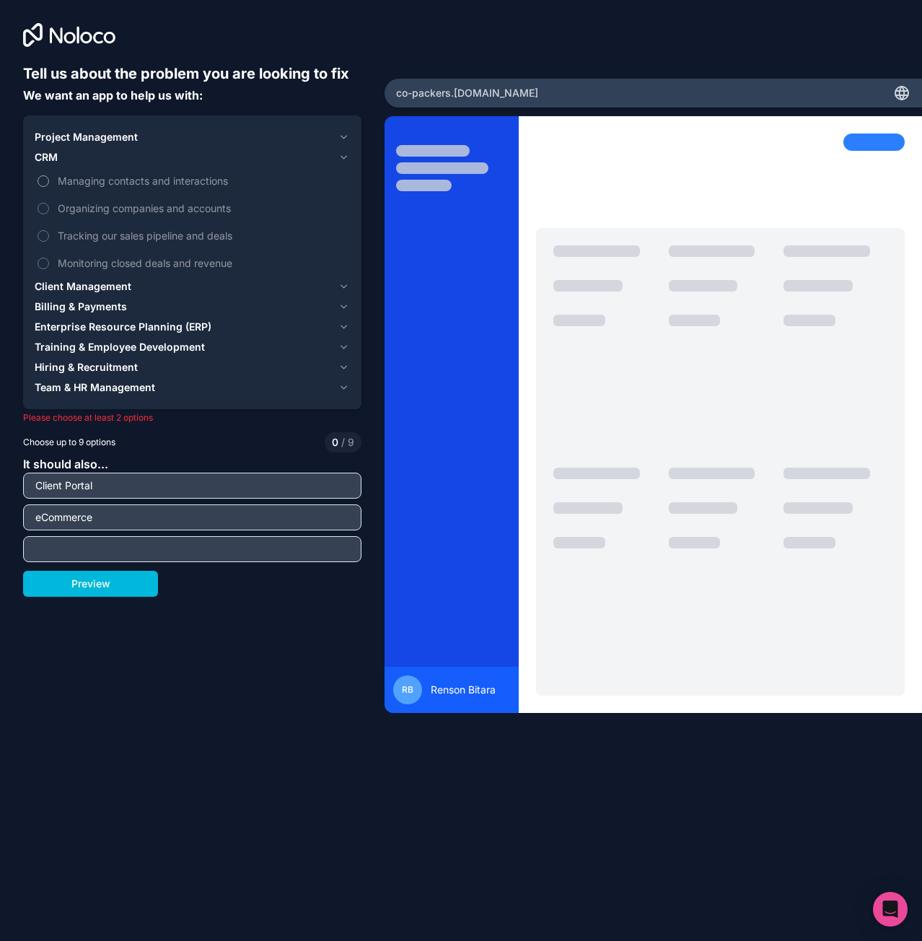
click at [43, 181] on button "Managing contacts and interactions" at bounding box center [44, 181] width 12 height 12
click at [45, 206] on button "Organizing companies and accounts" at bounding box center [44, 209] width 12 height 12
click at [45, 241] on button "Tracking our sales pipeline and deals" at bounding box center [44, 236] width 12 height 12
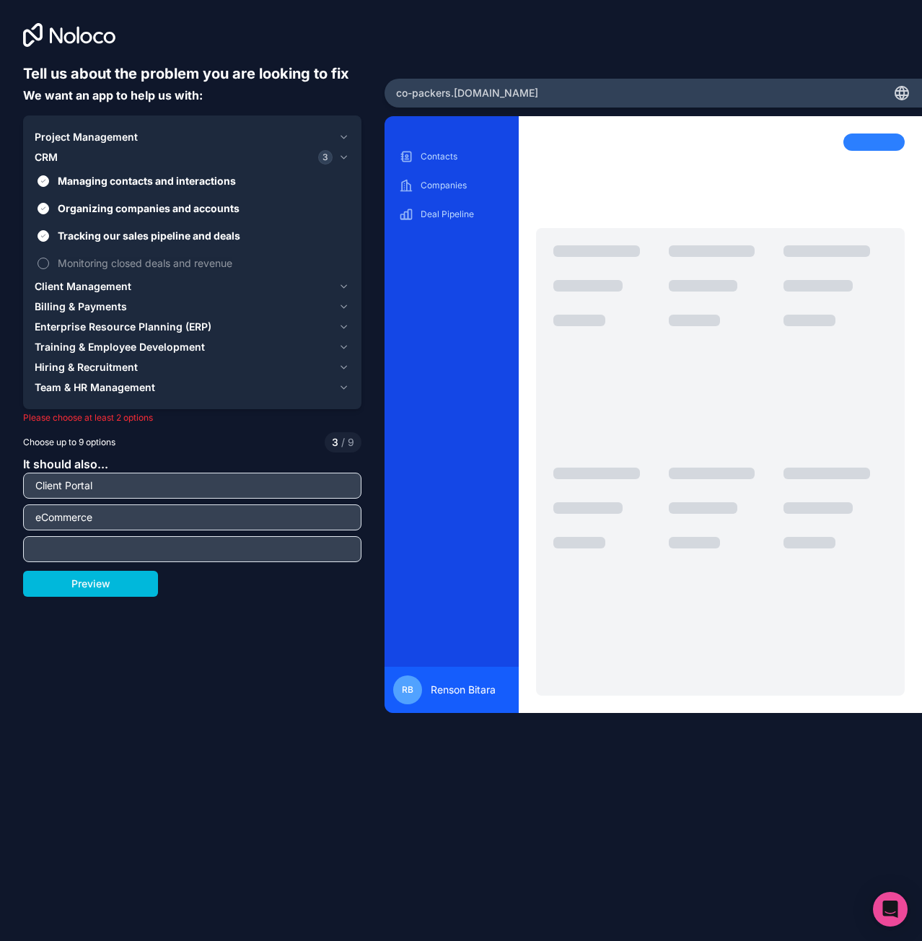
click at [45, 259] on button "Monitoring closed deals and revenue" at bounding box center [44, 264] width 12 height 12
click at [348, 159] on icon "button" at bounding box center [343, 158] width 11 height 12
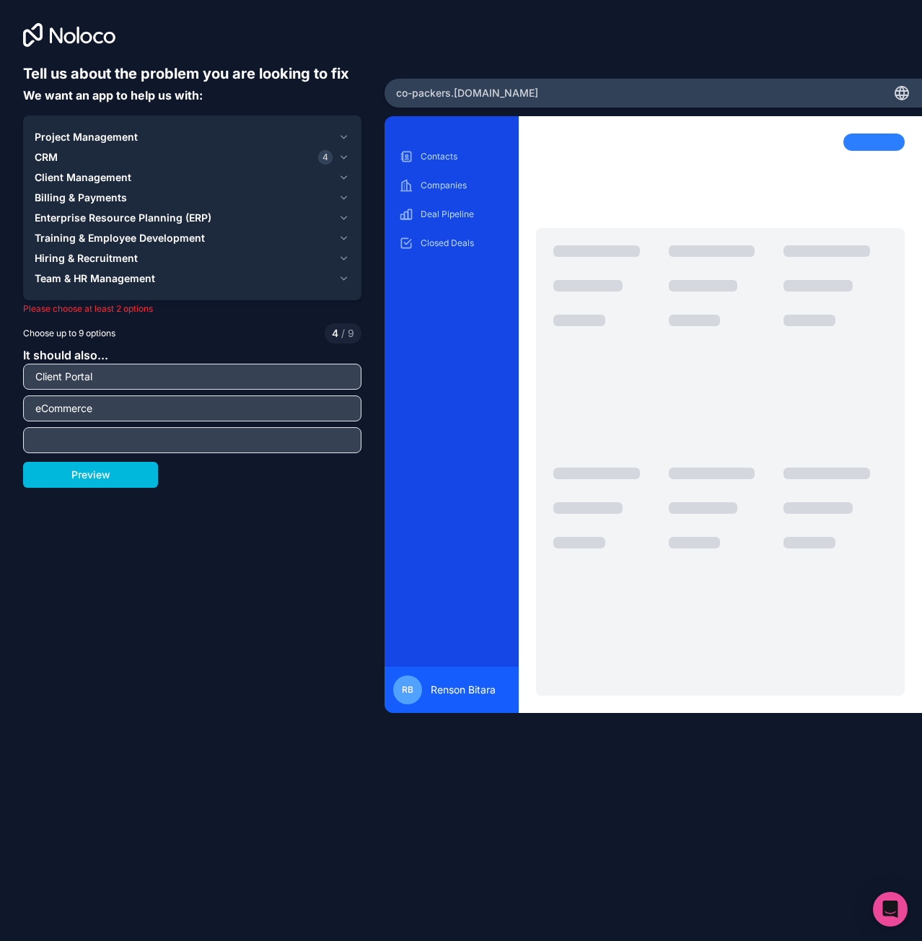
click at [343, 184] on button "Client Management" at bounding box center [192, 177] width 315 height 20
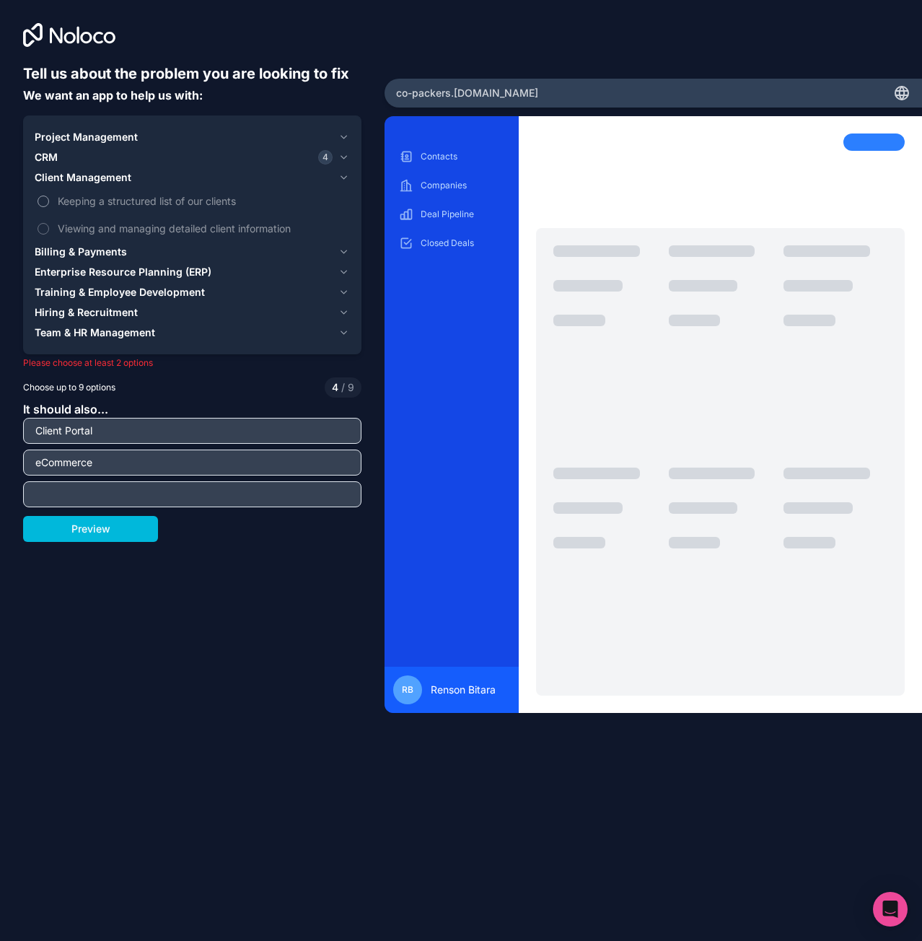
click at [37, 201] on label "Keeping a structured list of our clients" at bounding box center [192, 201] width 315 height 27
click at [38, 201] on button "Keeping a structured list of our clients" at bounding box center [44, 202] width 12 height 12
click at [42, 229] on button "Viewing and managing detailed client information" at bounding box center [44, 229] width 12 height 12
click at [344, 176] on icon "button" at bounding box center [343, 178] width 11 height 12
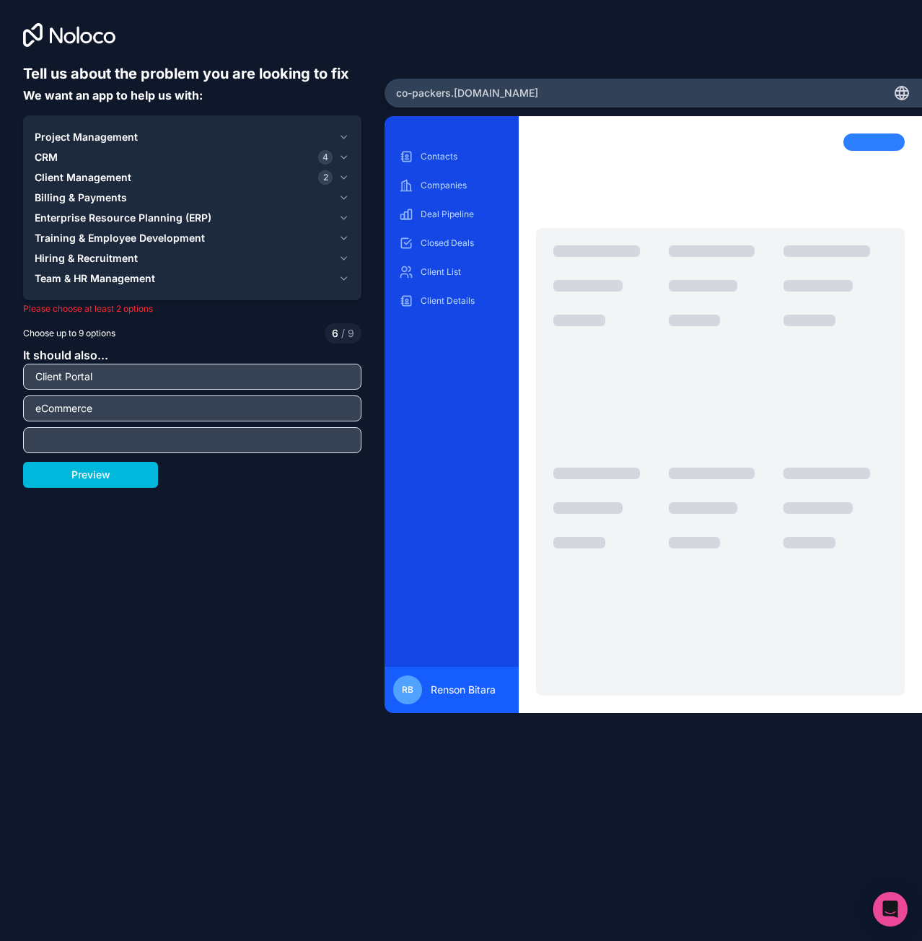
click at [341, 196] on icon "button" at bounding box center [343, 198] width 11 height 12
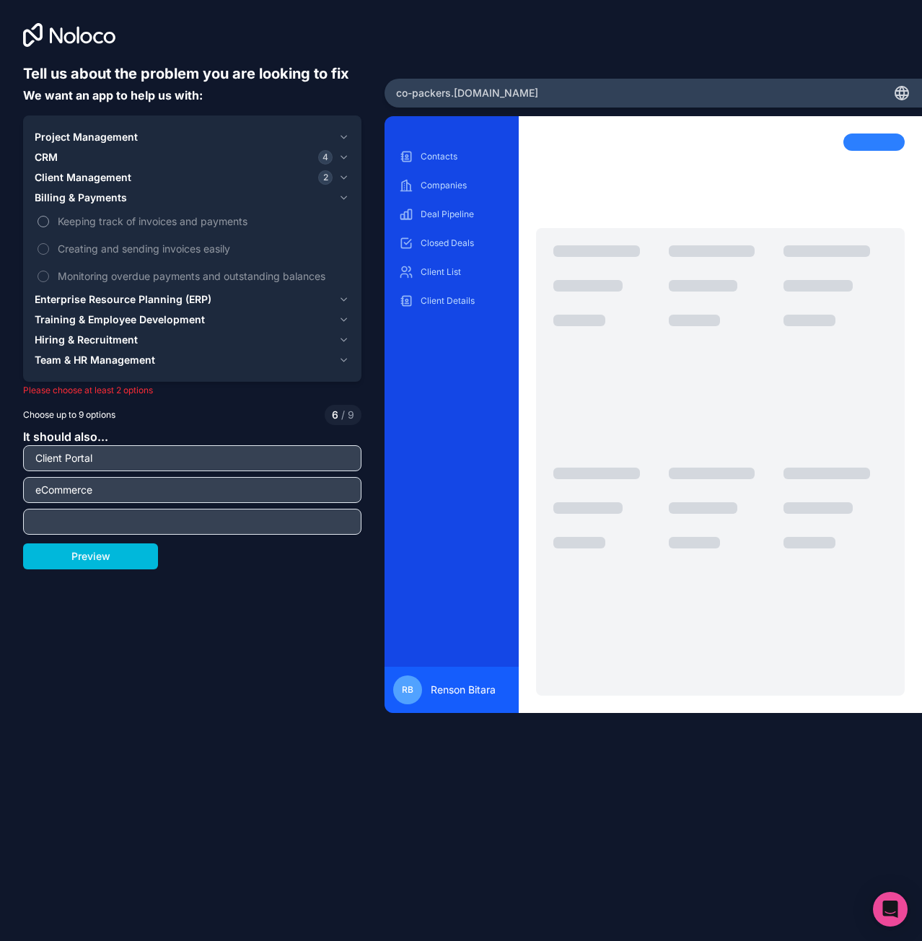
click at [40, 221] on button "Keeping track of invoices and payments" at bounding box center [44, 222] width 12 height 12
click at [42, 250] on button "Creating and sending invoices easily" at bounding box center [44, 249] width 12 height 12
click at [43, 271] on button "Monitoring overdue payments and outstanding balances" at bounding box center [44, 277] width 12 height 12
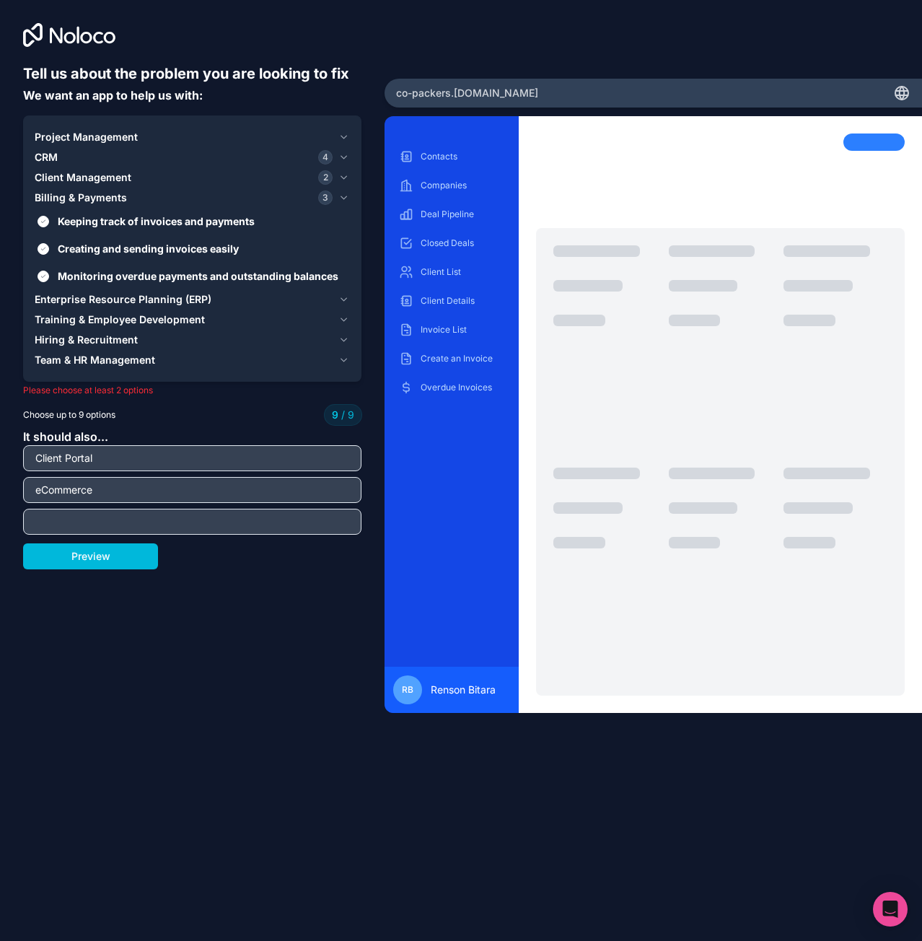
click at [340, 195] on icon "button" at bounding box center [343, 198] width 11 height 12
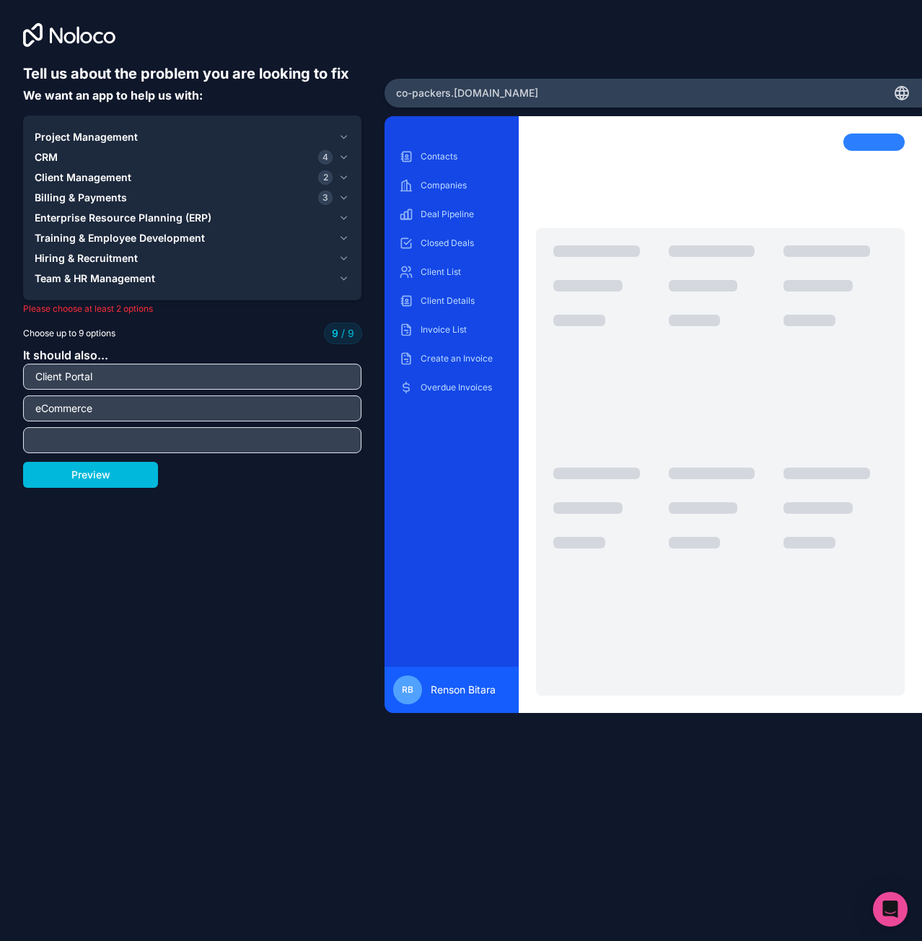
click at [343, 214] on icon "button" at bounding box center [343, 218] width 11 height 12
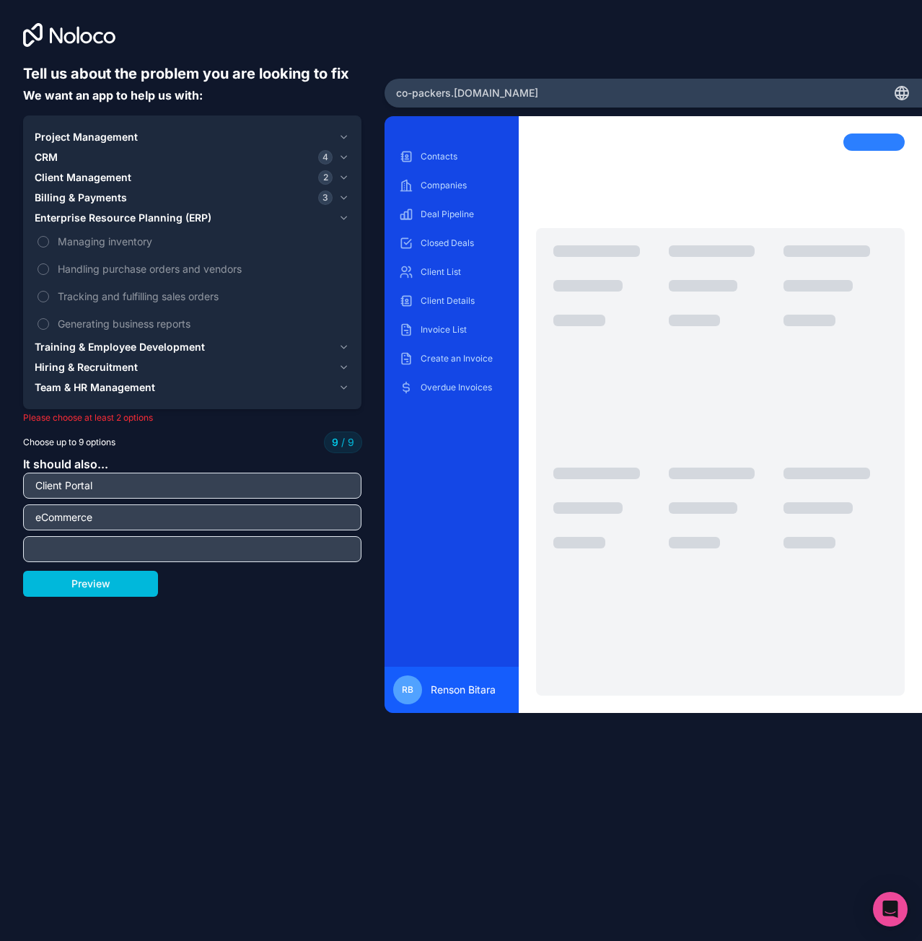
click at [341, 215] on icon "button" at bounding box center [343, 218] width 11 height 12
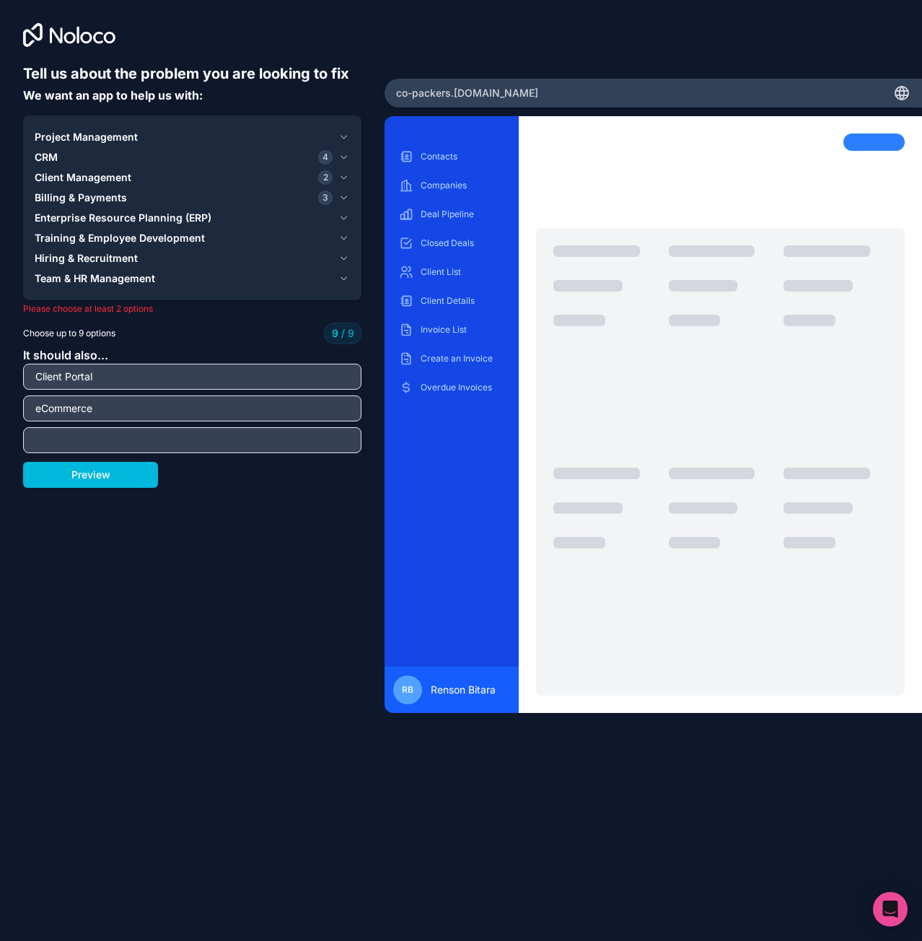
click at [343, 236] on icon "button" at bounding box center [343, 238] width 11 height 12
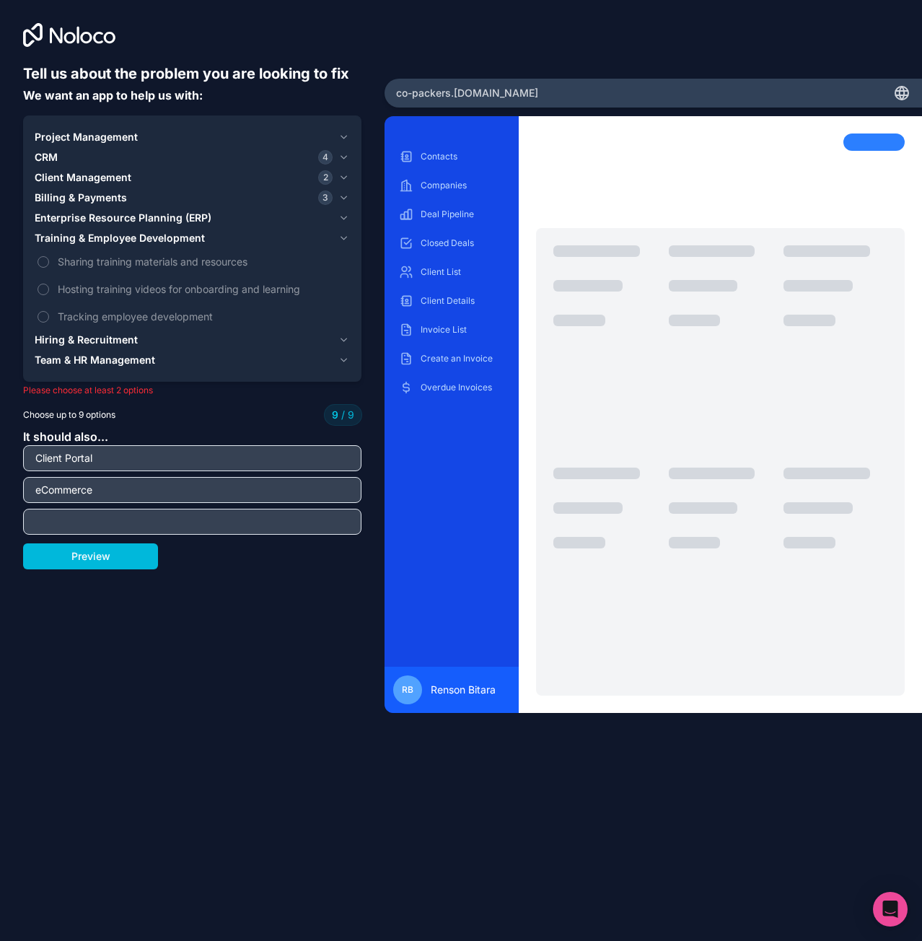
click at [343, 236] on icon "button" at bounding box center [343, 238] width 11 height 12
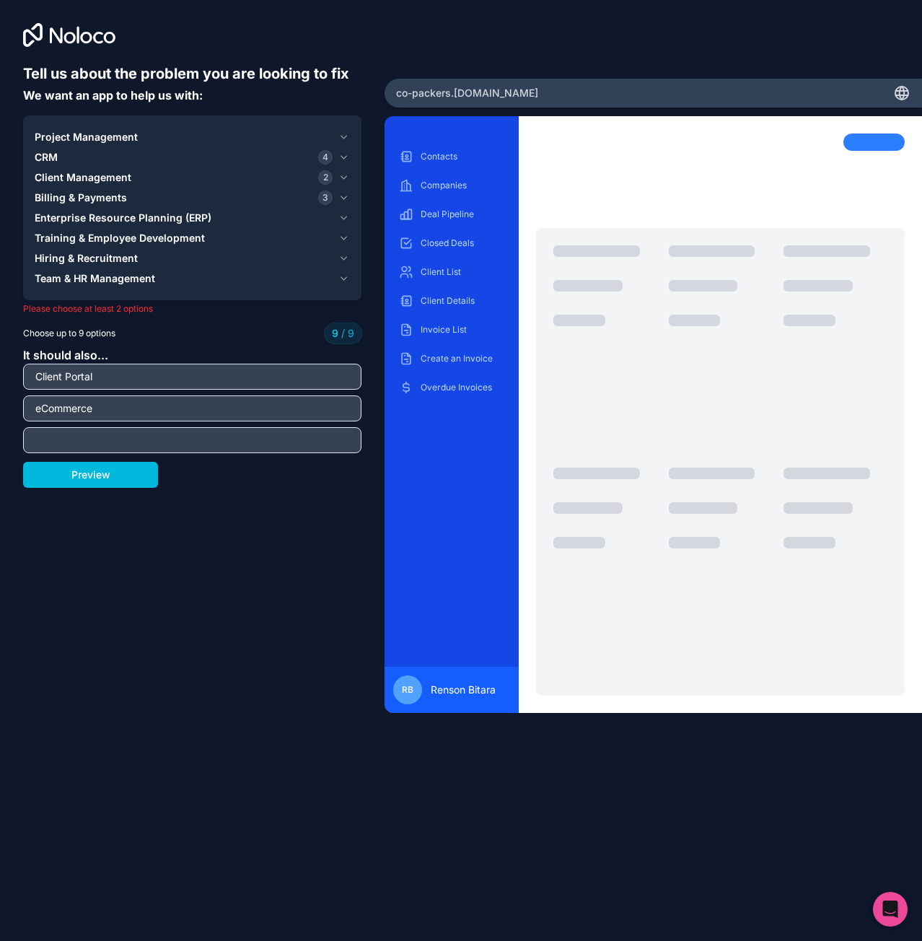
click at [104, 444] on input "text" at bounding box center [192, 440] width 331 height 20
click at [71, 473] on button "Preview" at bounding box center [90, 475] width 135 height 26
